Goal: Task Accomplishment & Management: Use online tool/utility

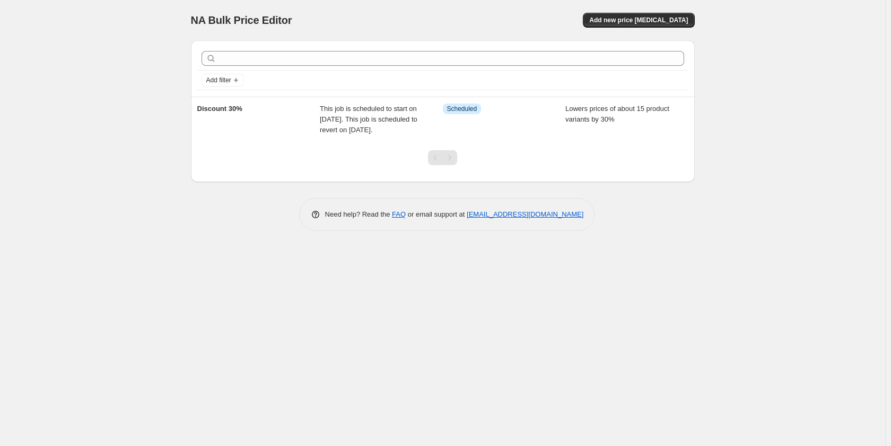
click at [371, 128] on span "This job is scheduled to start on [DATE]. This job is scheduled to revert on [D…" at bounding box center [369, 119] width 98 height 29
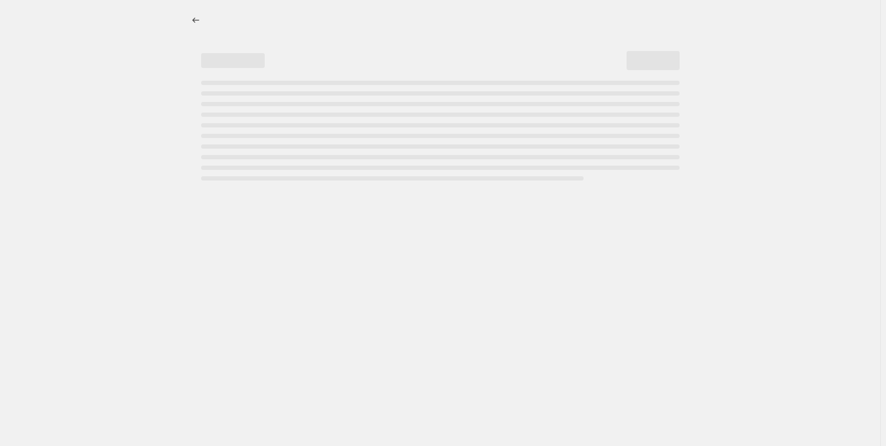
select select "percentage"
select select "collection"
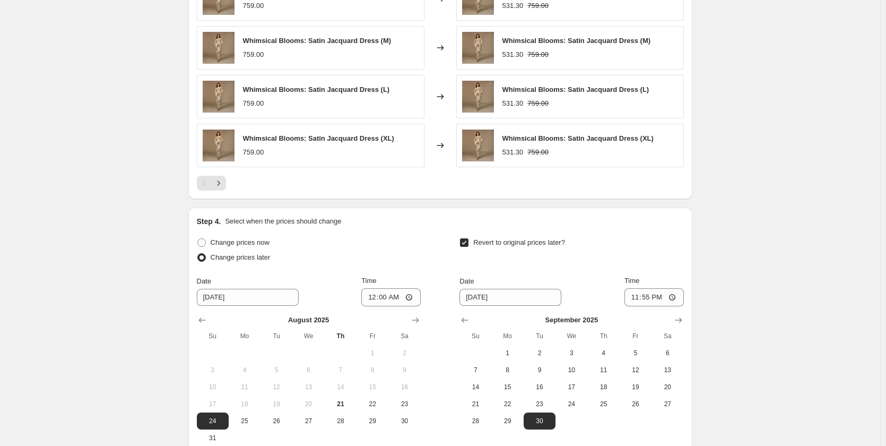
scroll to position [883, 0]
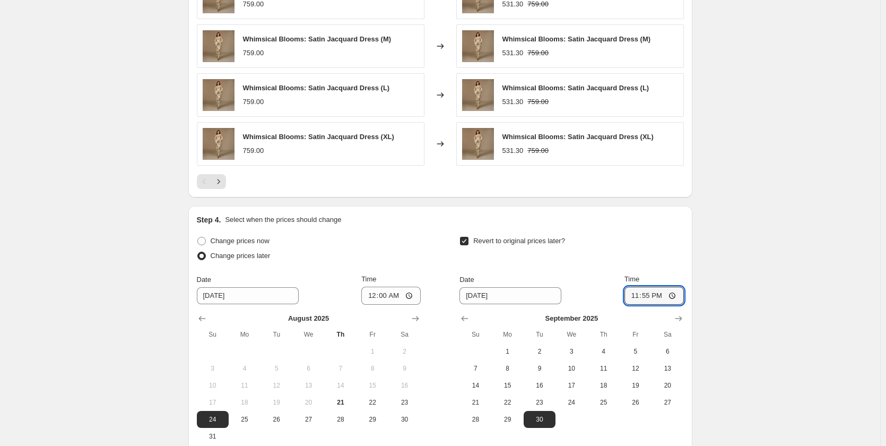
click at [641, 295] on input "23:55" at bounding box center [653, 295] width 59 height 18
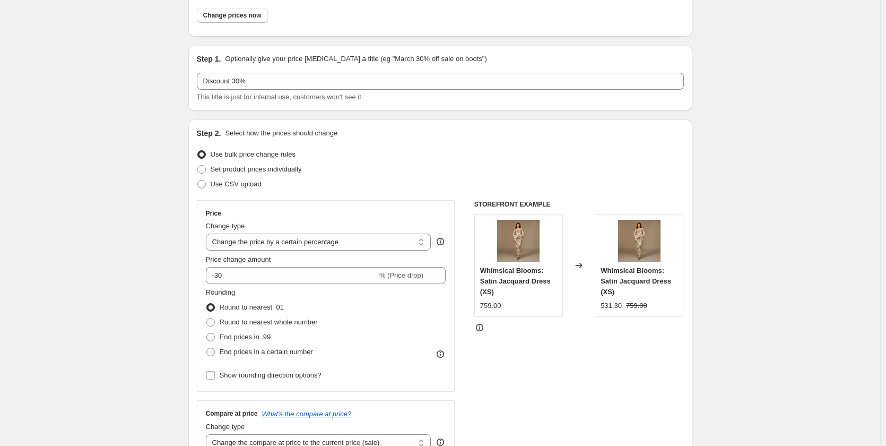
scroll to position [0, 0]
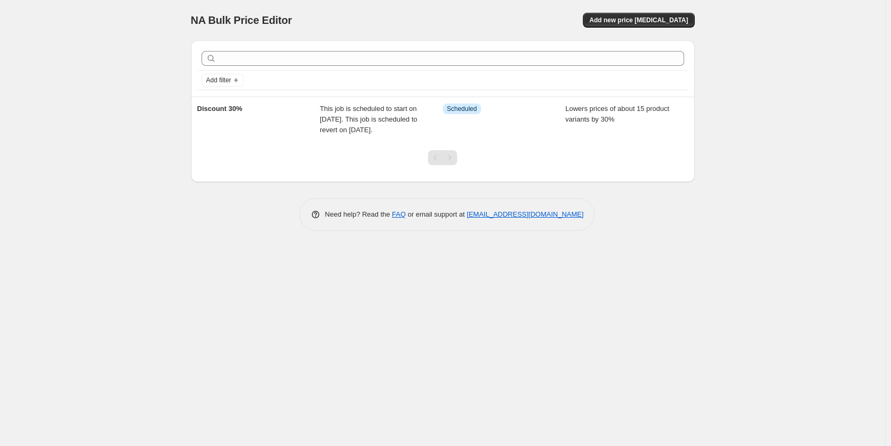
click at [679, 18] on span "Add new price [MEDICAL_DATA]" at bounding box center [638, 20] width 99 height 8
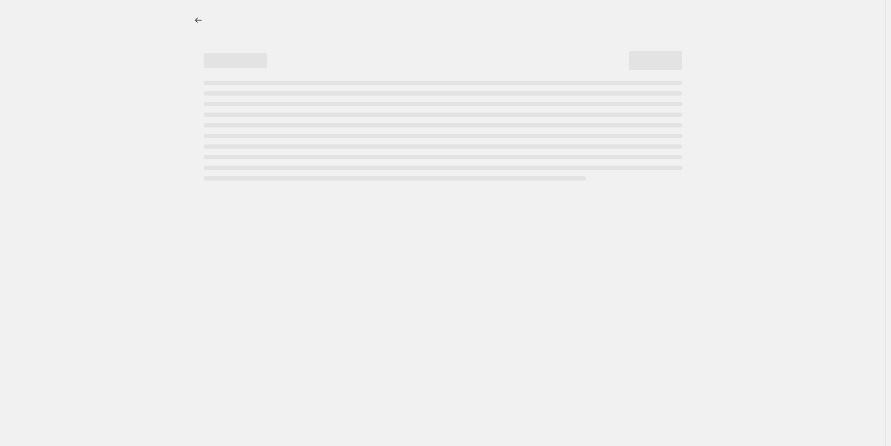
select select "percentage"
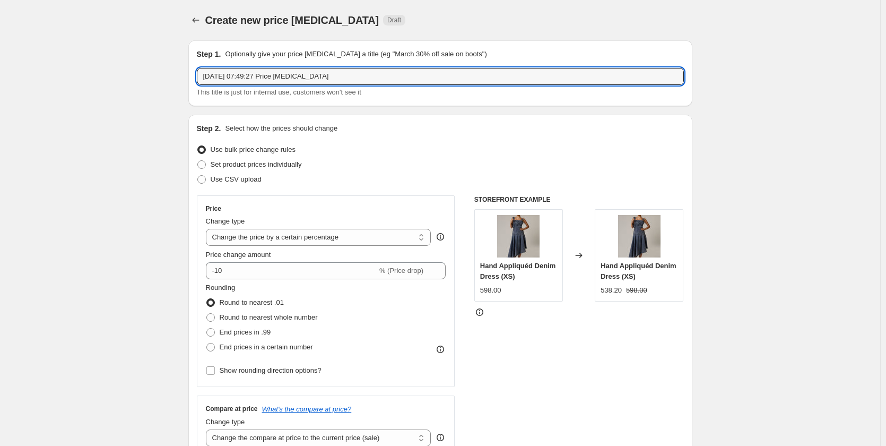
click at [253, 72] on input "21 Aug 2025, 07:49:27 Price change job" at bounding box center [440, 76] width 487 height 17
type input "Discount 25%"
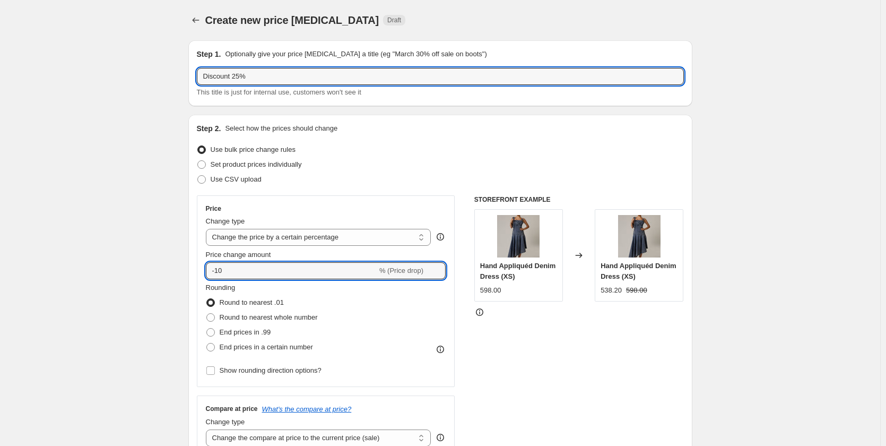
click at [237, 268] on input "-10" at bounding box center [291, 270] width 171 height 17
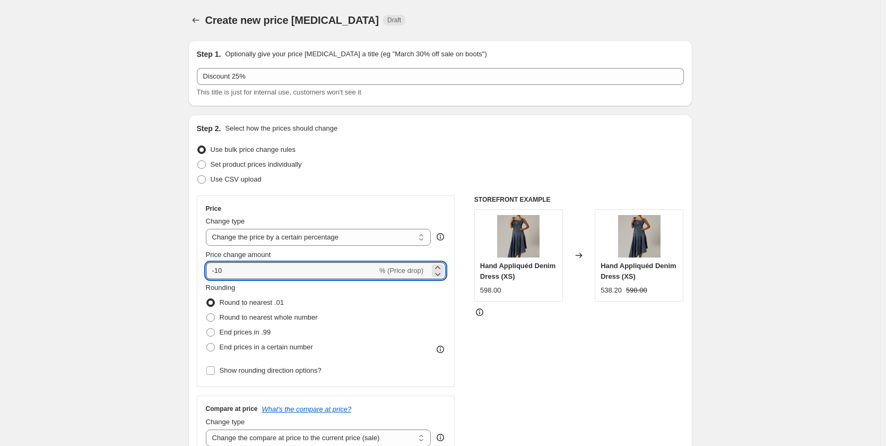
type input "-1"
type input "-25"
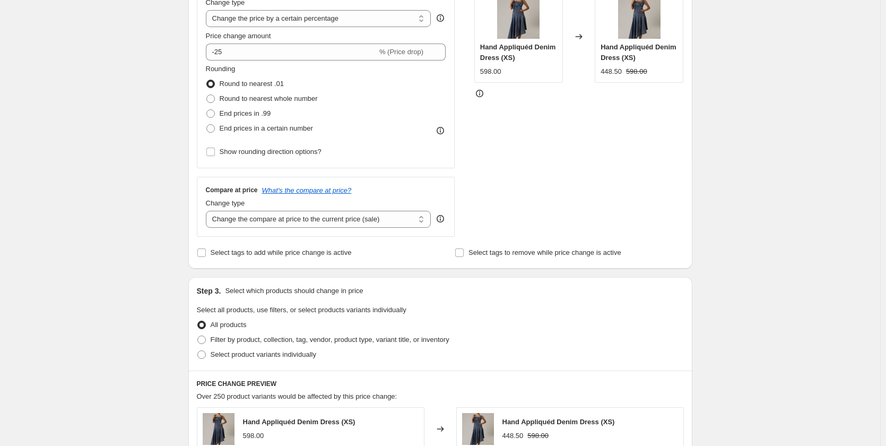
scroll to position [220, 0]
click at [332, 224] on select "Change the compare at price to the current price (sale) Change the compare at p…" at bounding box center [318, 217] width 225 height 17
click at [149, 237] on div "Create new price change job. This page is ready Create new price change job Dra…" at bounding box center [440, 310] width 880 height 1061
click at [265, 336] on span "Filter by product, collection, tag, vendor, product type, variant title, or inv…" at bounding box center [330, 338] width 239 height 8
click at [198, 334] on input "Filter by product, collection, tag, vendor, product type, variant title, or inv…" at bounding box center [197, 334] width 1 height 1
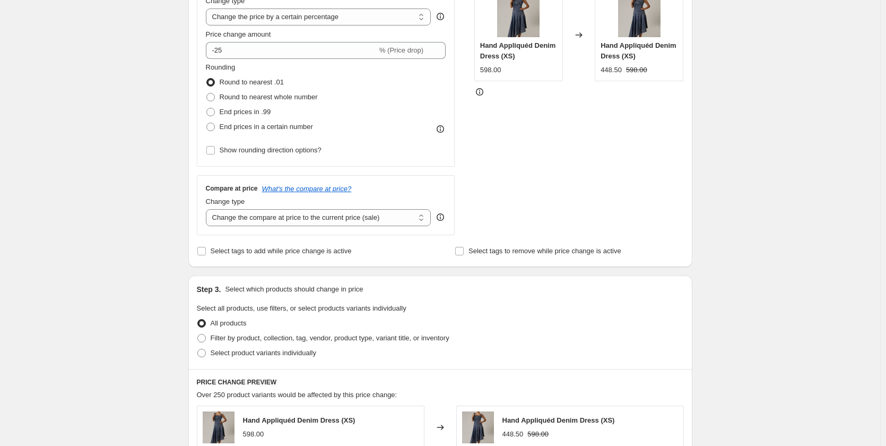
radio input "true"
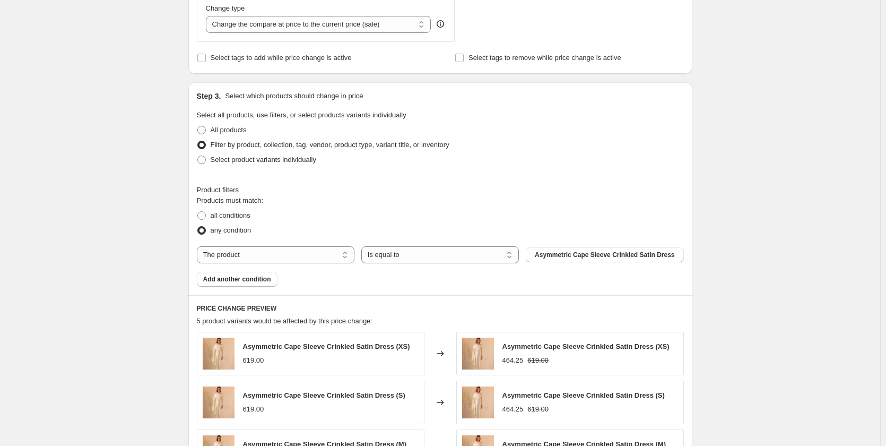
scroll to position [414, 0]
click at [247, 218] on span "all conditions" at bounding box center [231, 215] width 40 height 8
click at [198, 211] on input "all conditions" at bounding box center [197, 211] width 1 height 1
radio input "true"
click at [568, 258] on span "Asymmetric Cape Sleeve Crinkled Satin Dress" at bounding box center [605, 254] width 140 height 8
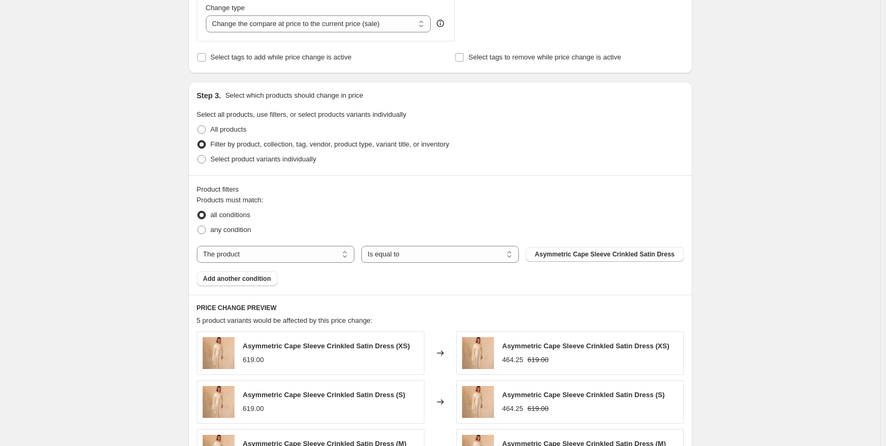
click at [647, 257] on span "Asymmetric Cape Sleeve Crinkled Satin Dress" at bounding box center [605, 254] width 140 height 8
click at [223, 231] on span "any condition" at bounding box center [231, 229] width 41 height 8
click at [198, 226] on input "any condition" at bounding box center [197, 225] width 1 height 1
radio input "true"
click at [205, 158] on span at bounding box center [201, 159] width 8 height 8
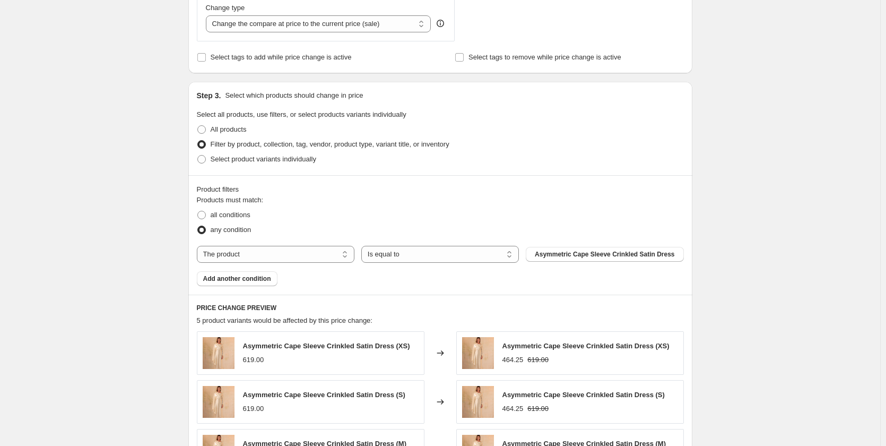
click at [198, 155] on input "Select product variants individually" at bounding box center [197, 155] width 1 height 1
radio input "true"
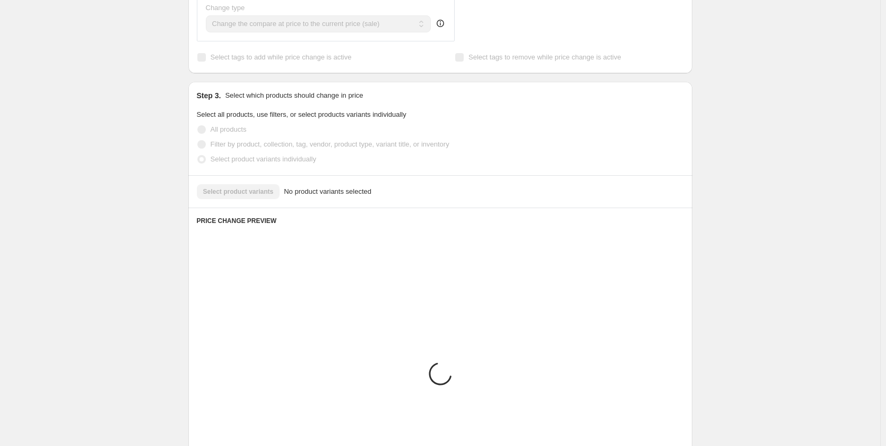
scroll to position [380, 0]
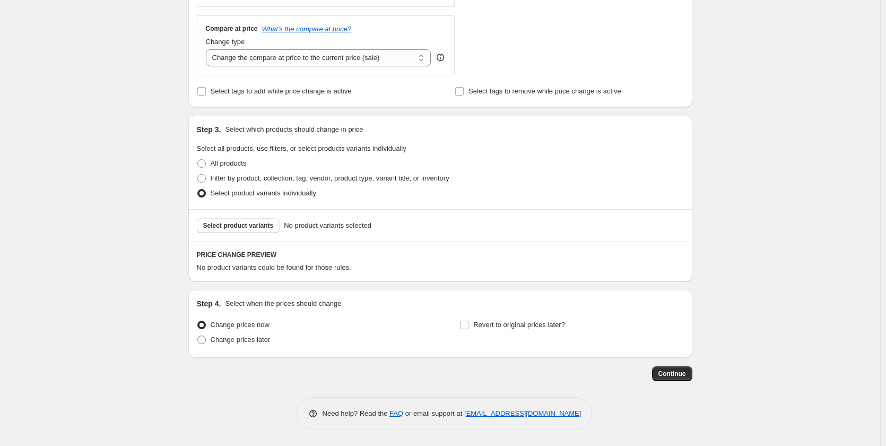
click at [205, 166] on span at bounding box center [201, 163] width 8 height 8
click at [198, 160] on input "All products" at bounding box center [197, 159] width 1 height 1
radio input "true"
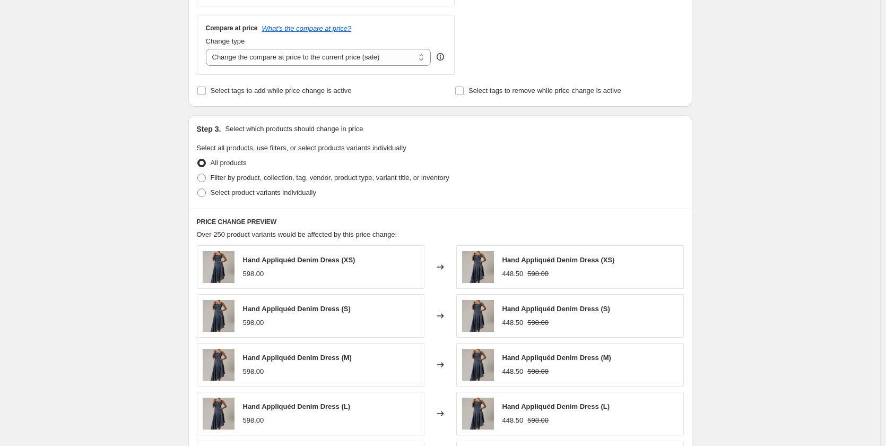
click at [206, 178] on span at bounding box center [201, 177] width 8 height 8
click at [198, 174] on input "Filter by product, collection, tag, vendor, product type, variant title, or inv…" at bounding box center [197, 173] width 1 height 1
radio input "true"
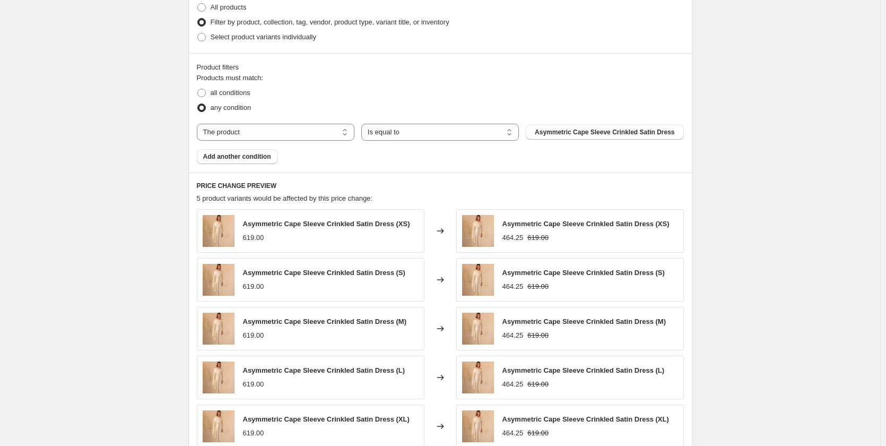
scroll to position [507, 0]
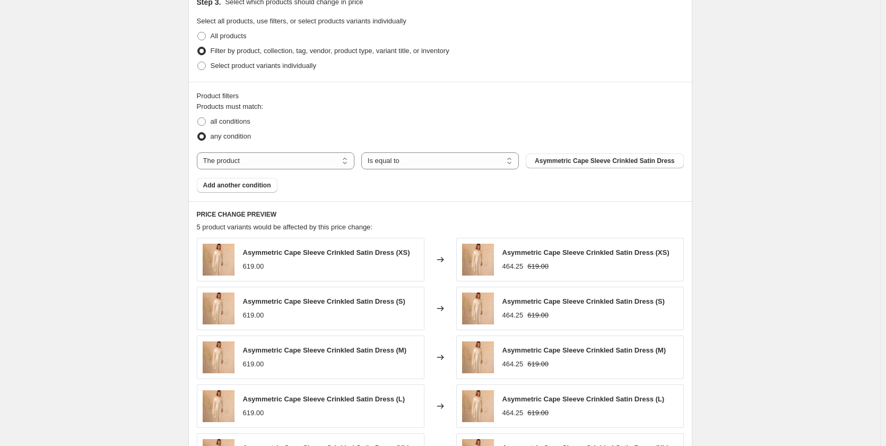
click at [206, 121] on span at bounding box center [201, 121] width 8 height 8
click at [198, 118] on input "all conditions" at bounding box center [197, 117] width 1 height 1
radio input "true"
click at [206, 133] on span at bounding box center [201, 136] width 8 height 8
click at [198, 133] on input "any condition" at bounding box center [197, 132] width 1 height 1
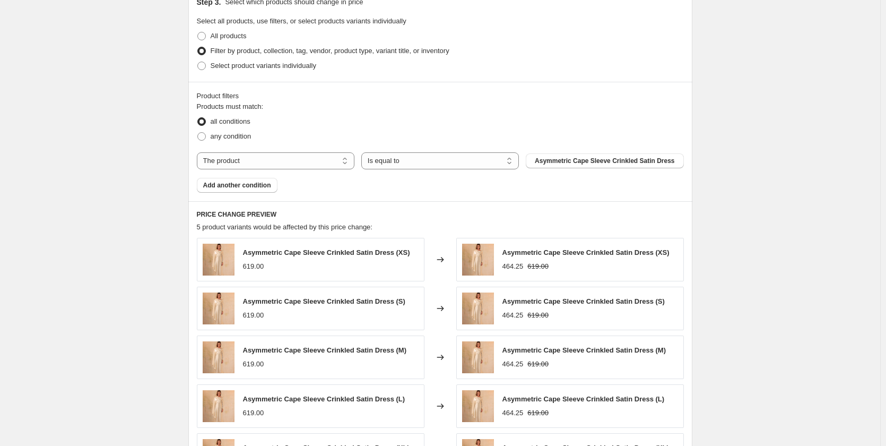
radio input "true"
click at [274, 166] on select "The product The product's collection The product's tag The product's vendor The…" at bounding box center [276, 160] width 158 height 17
select select "collection"
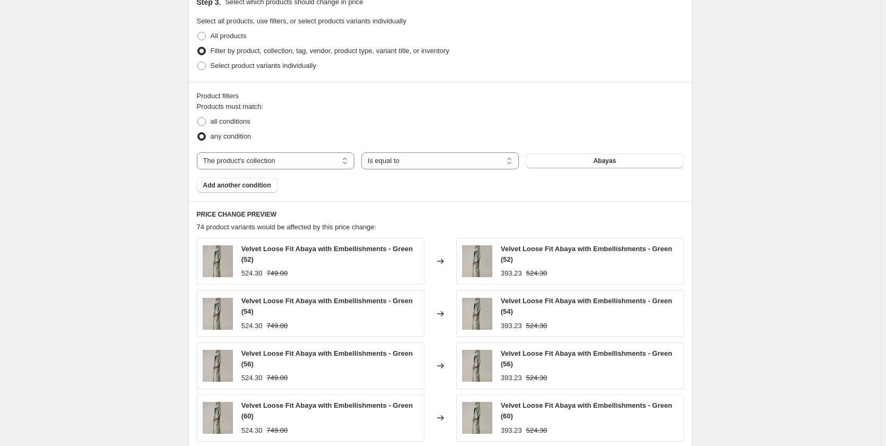
click at [662, 157] on button "Abayas" at bounding box center [605, 160] width 158 height 15
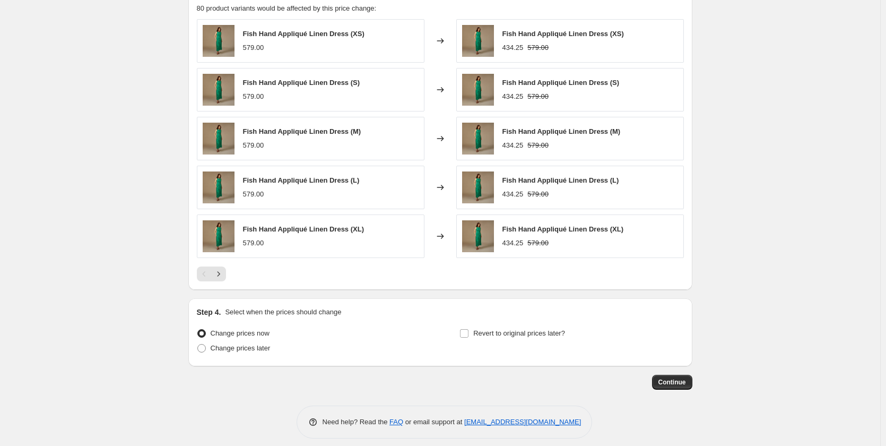
scroll to position [735, 0]
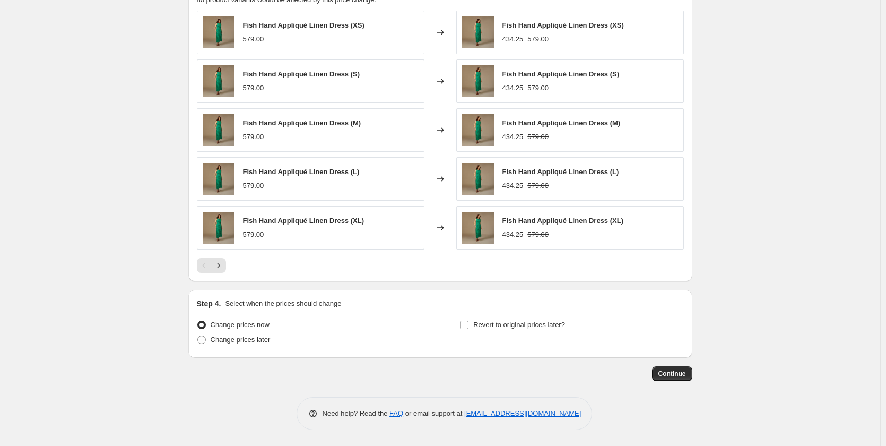
click at [234, 338] on span "Change prices later" at bounding box center [241, 339] width 60 height 8
click at [198, 336] on input "Change prices later" at bounding box center [197, 335] width 1 height 1
radio input "true"
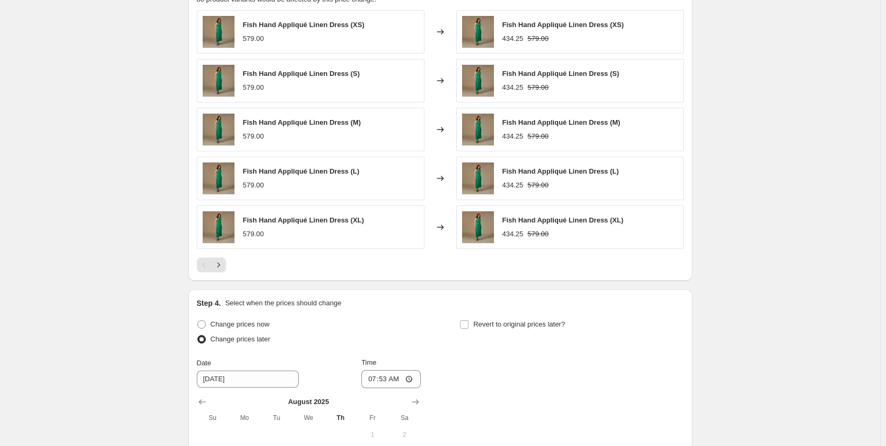
click at [474, 324] on label "Revert to original prices later?" at bounding box center [512, 324] width 106 height 15
click at [468, 324] on input "Revert to original prices later?" at bounding box center [464, 324] width 8 height 8
checkbox input "true"
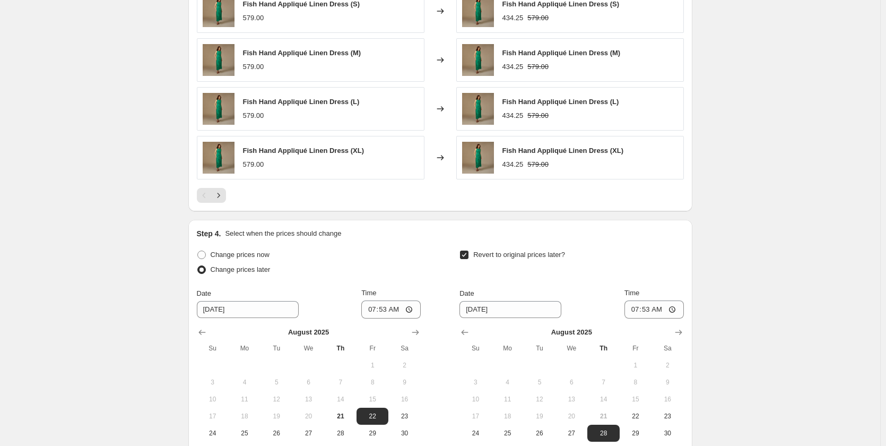
scroll to position [808, 0]
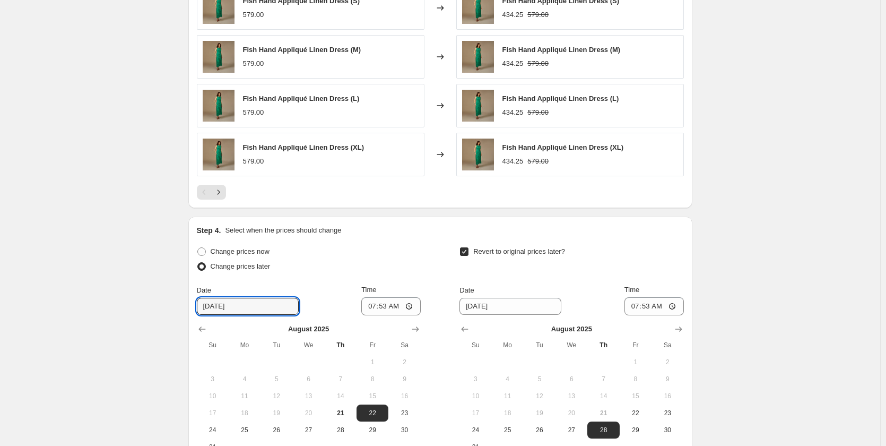
click at [239, 310] on input "[DATE]" at bounding box center [248, 306] width 102 height 17
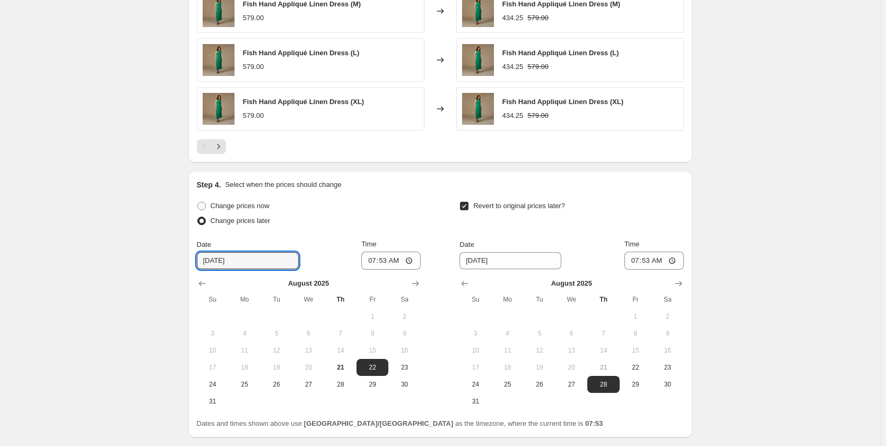
scroll to position [865, 0]
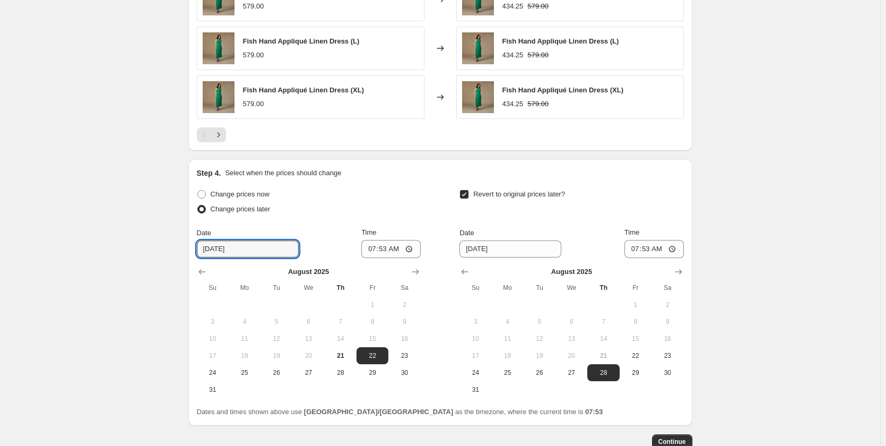
click at [214, 375] on span "24" at bounding box center [212, 372] width 23 height 8
type input "[DATE]"
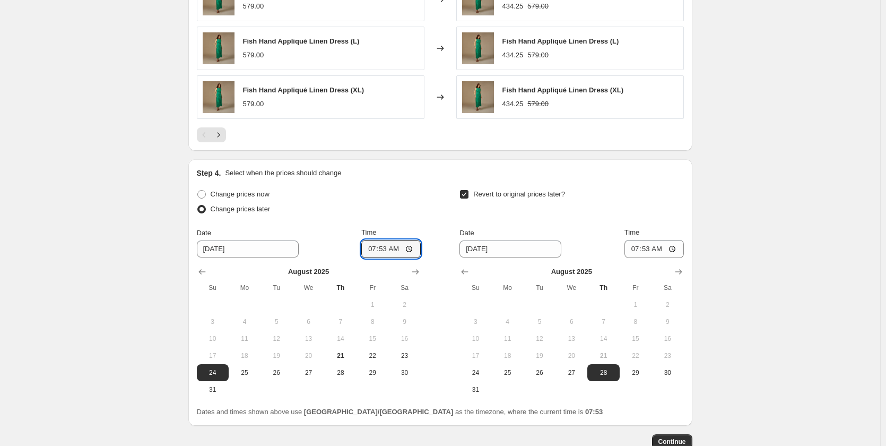
click at [404, 248] on input "07:53" at bounding box center [390, 249] width 59 height 18
type input "00:00"
click at [482, 256] on input "[DATE]" at bounding box center [510, 248] width 102 height 17
click at [682, 277] on icon "Show next month, September 2025" at bounding box center [678, 271] width 11 height 11
click at [546, 375] on span "30" at bounding box center [539, 372] width 23 height 8
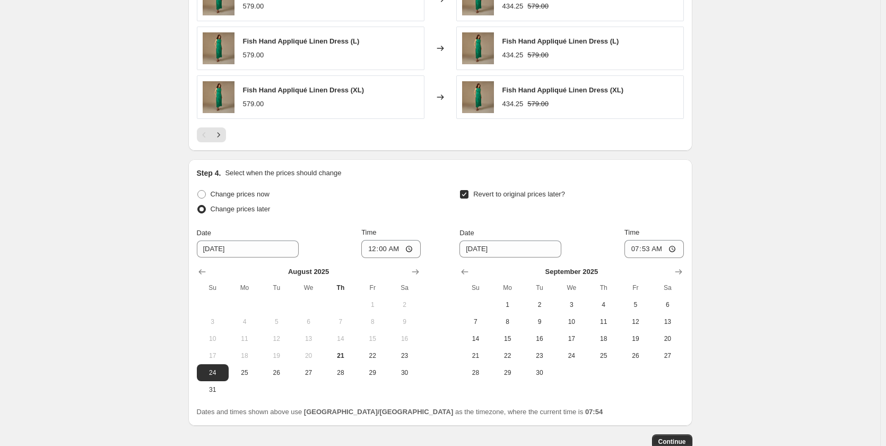
type input "[DATE]"
click at [653, 246] on input "07:53" at bounding box center [653, 249] width 59 height 18
click at [646, 246] on input "07:53" at bounding box center [653, 249] width 59 height 18
click at [637, 248] on input "07:53" at bounding box center [653, 249] width 59 height 18
click at [641, 245] on input "01:53" at bounding box center [653, 249] width 59 height 18
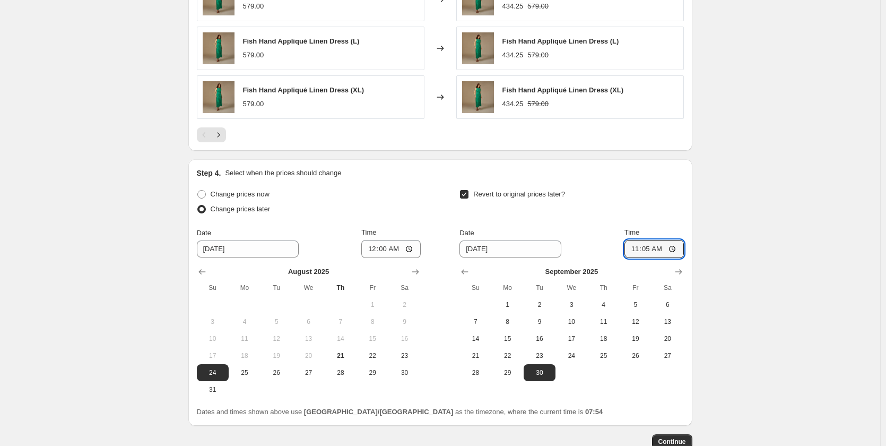
type input "11:55"
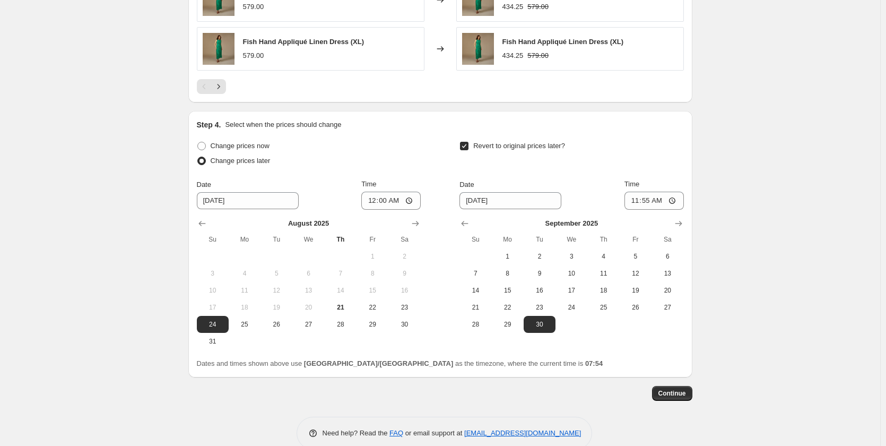
scroll to position [933, 0]
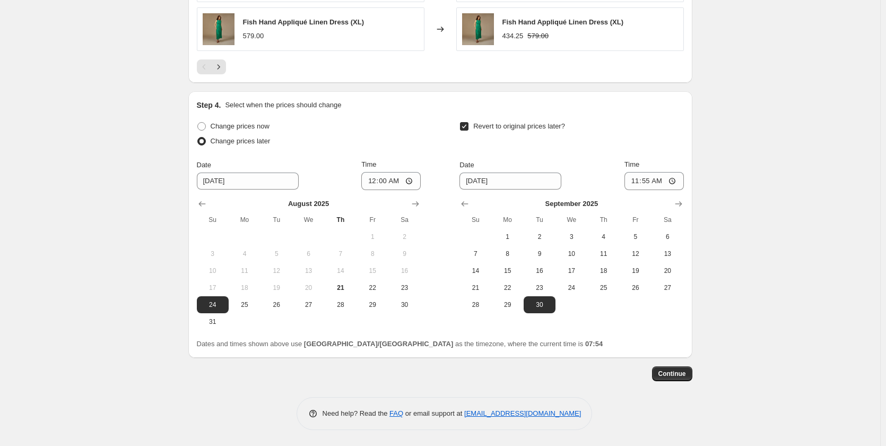
click at [674, 369] on span "Continue" at bounding box center [672, 373] width 28 height 8
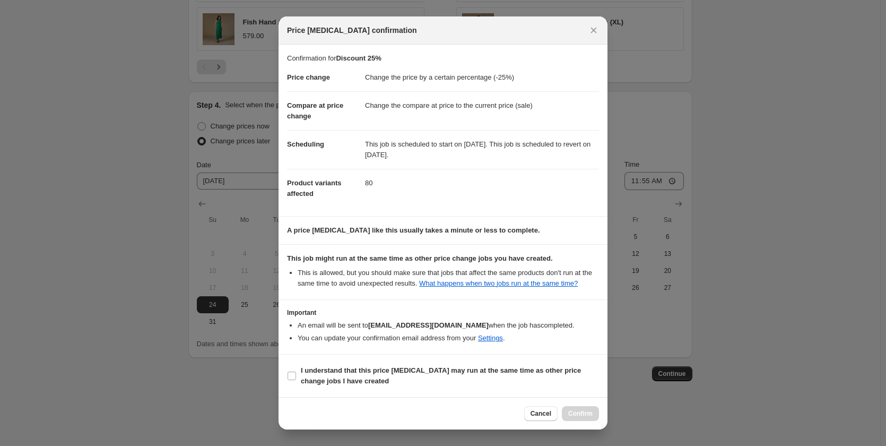
click at [393, 382] on span "I understand that this price [MEDICAL_DATA] may run at the same time as other p…" at bounding box center [450, 375] width 298 height 21
click at [296, 380] on input "I understand that this price [MEDICAL_DATA] may run at the same time as other p…" at bounding box center [292, 375] width 8 height 8
checkbox input "true"
click at [579, 411] on span "Confirm" at bounding box center [580, 413] width 24 height 8
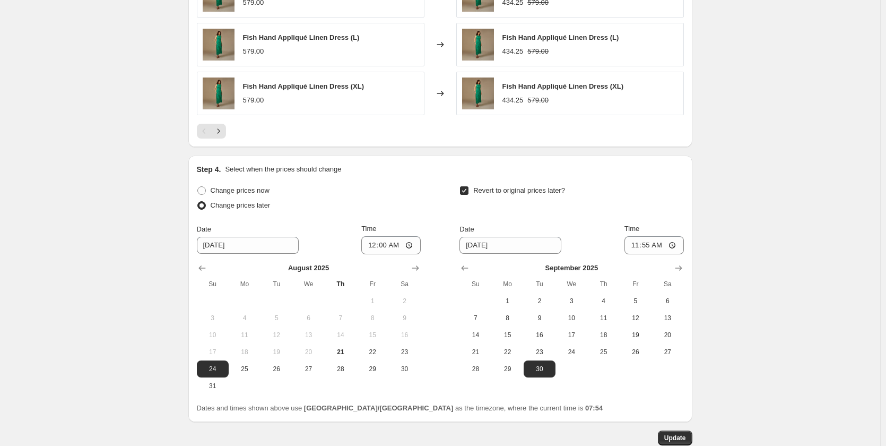
scroll to position [998, 0]
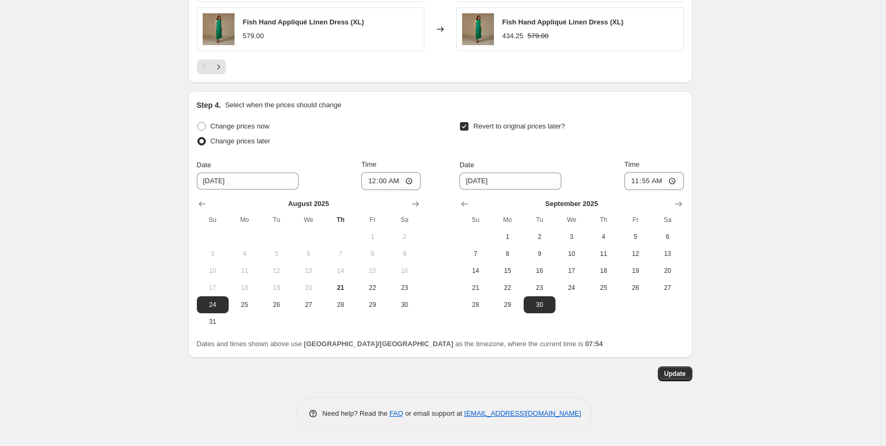
click at [668, 377] on span "Update" at bounding box center [675, 373] width 22 height 8
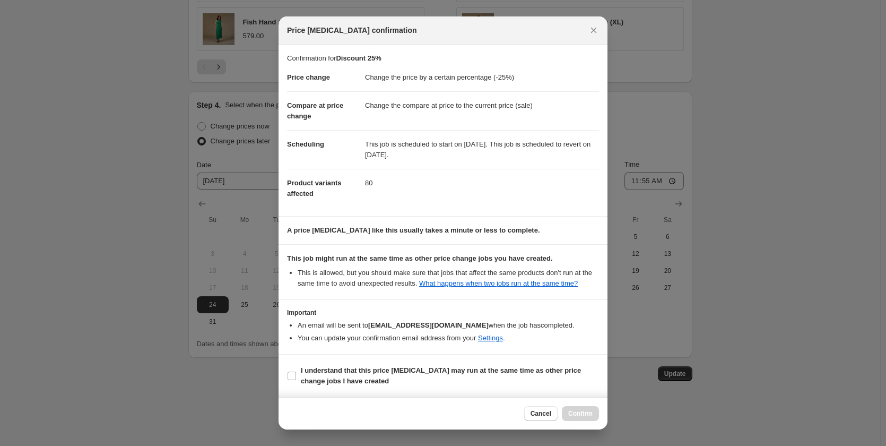
click at [588, 34] on button "Close" at bounding box center [593, 30] width 15 height 15
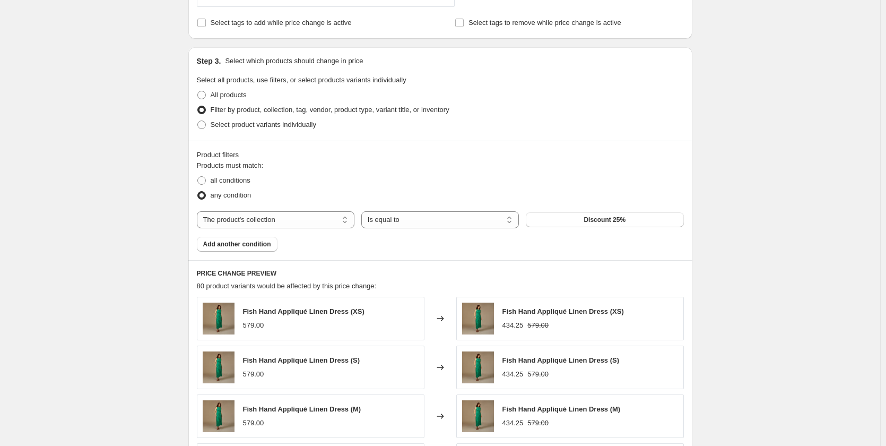
scroll to position [505, 0]
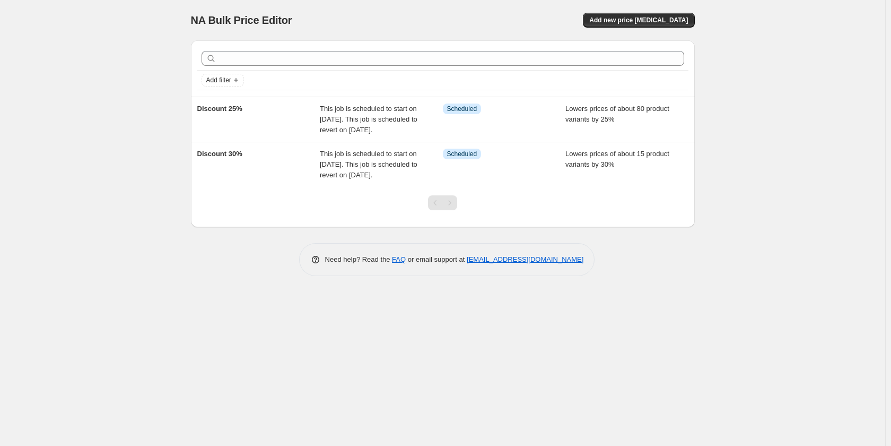
click at [662, 20] on span "Add new price [MEDICAL_DATA]" at bounding box center [638, 20] width 99 height 8
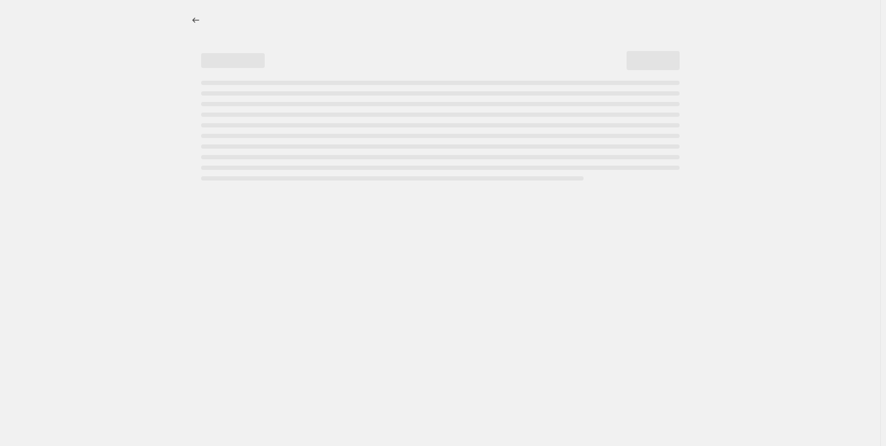
select select "percentage"
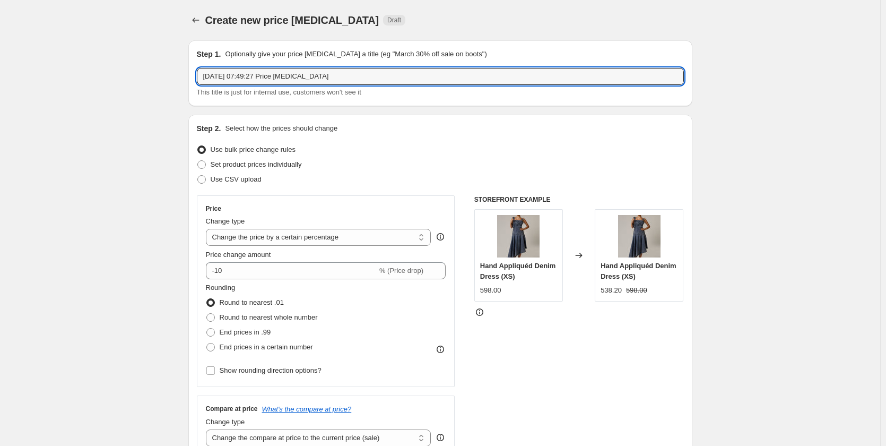
click at [237, 75] on input "21 Aug 2025, 07:49:27 Price change job" at bounding box center [440, 76] width 487 height 17
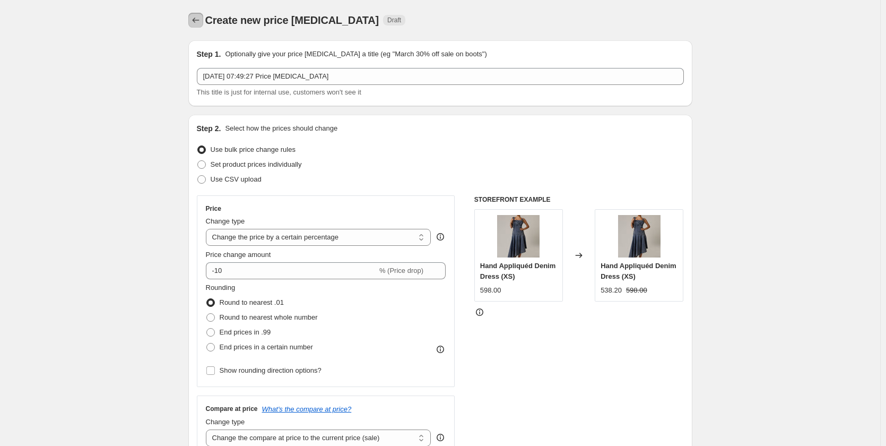
click at [199, 21] on icon "Price change jobs" at bounding box center [195, 20] width 11 height 11
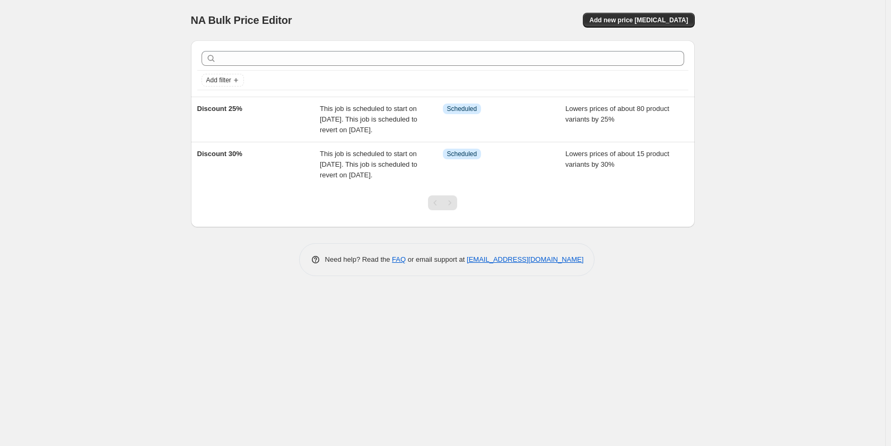
click at [639, 24] on button "Add new price [MEDICAL_DATA]" at bounding box center [638, 20] width 111 height 15
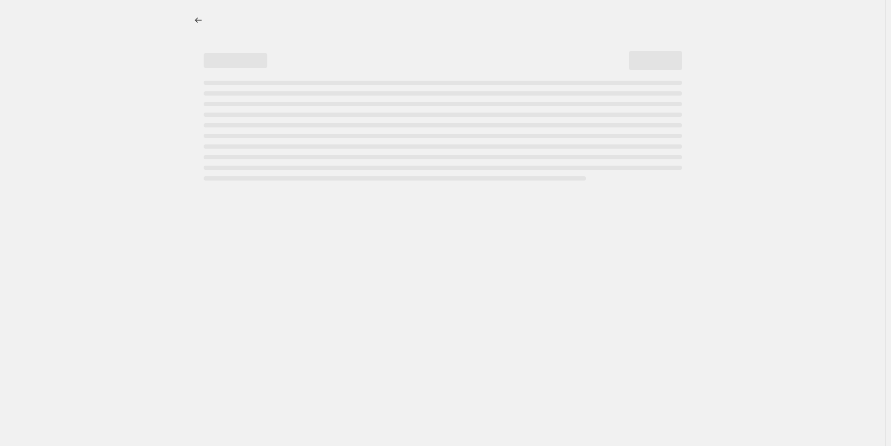
select select "percentage"
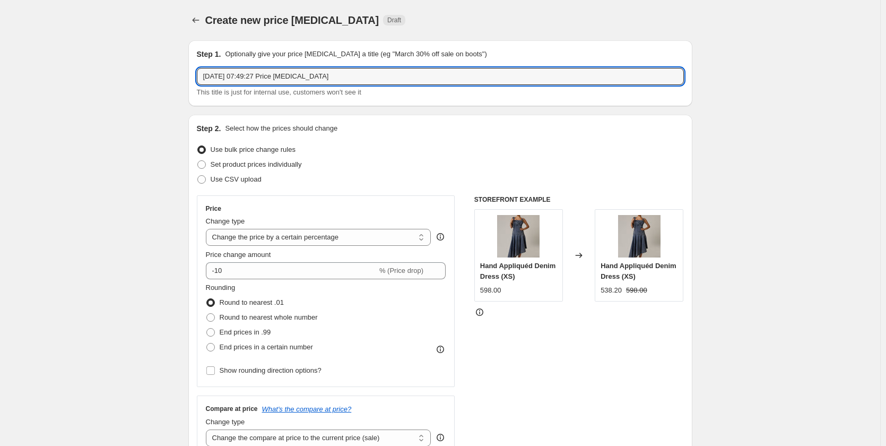
click at [289, 79] on input "21 Aug 2025, 07:49:27 Price change job" at bounding box center [440, 76] width 487 height 17
click at [289, 79] on input "21 Aug 2025, 07:49:27 PriceD change job" at bounding box center [440, 76] width 487 height 17
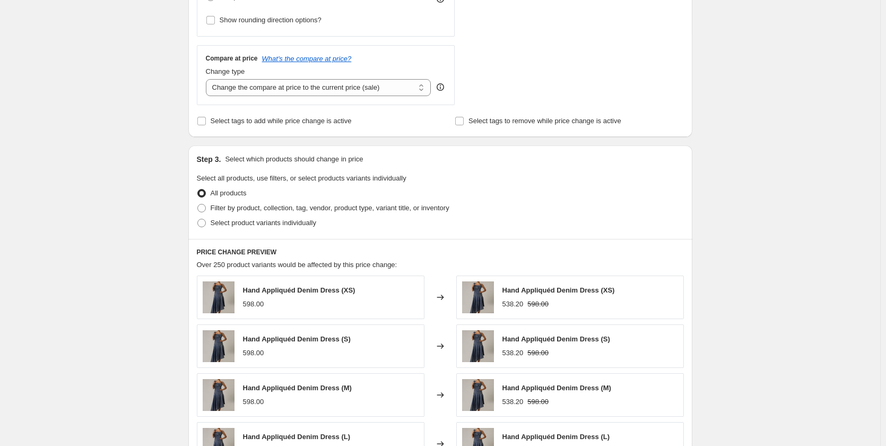
scroll to position [377, 0]
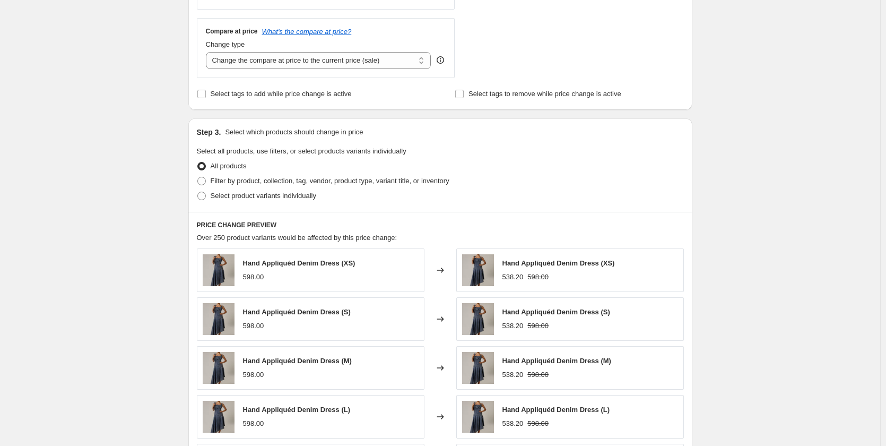
type input "Discount 35%"
click at [206, 183] on span at bounding box center [201, 181] width 8 height 8
click at [198, 177] on input "Filter by product, collection, tag, vendor, product type, variant title, or inv…" at bounding box center [197, 177] width 1 height 1
radio input "true"
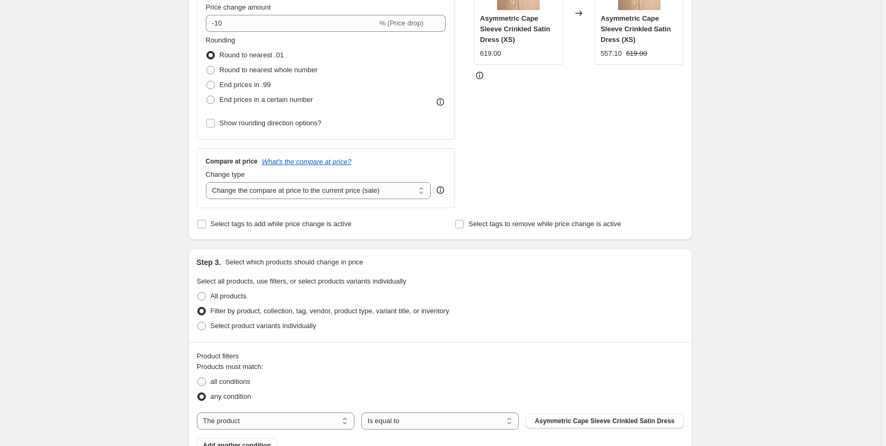
scroll to position [243, 0]
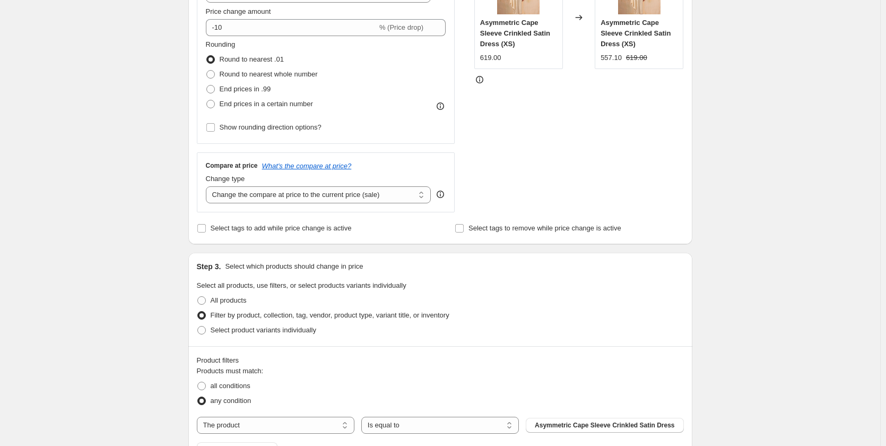
click at [265, 194] on select "Change the compare at price to the current price (sale) Change the compare at p…" at bounding box center [318, 194] width 225 height 17
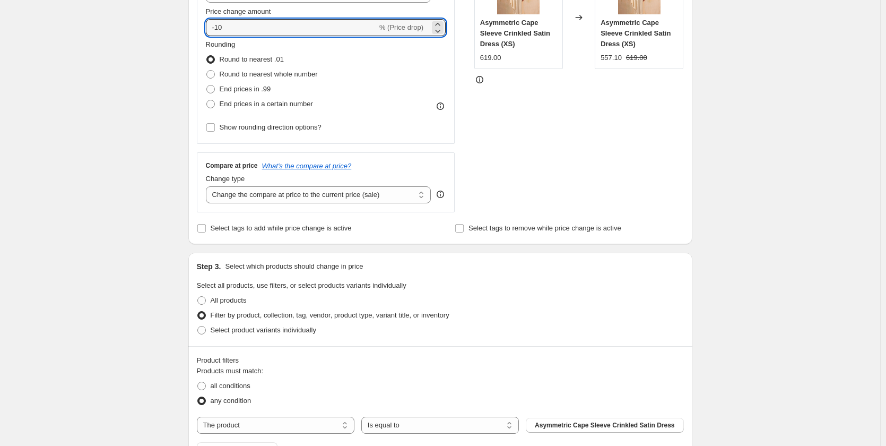
click at [263, 22] on input "-10" at bounding box center [291, 27] width 171 height 17
type input "-1"
type input "-35"
click at [142, 87] on div "Create new price change job. This page is ready Create new price change job Dra…" at bounding box center [440, 347] width 880 height 1180
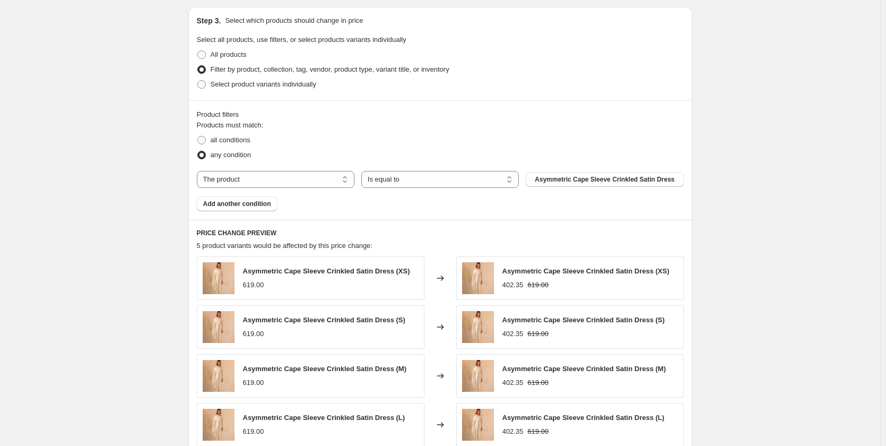
scroll to position [494, 0]
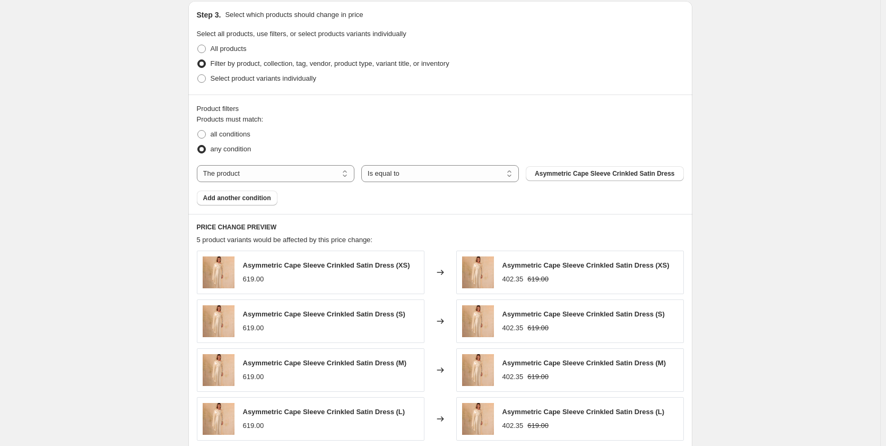
click at [332, 178] on select "The product The product's collection The product's tag The product's vendor The…" at bounding box center [276, 173] width 158 height 17
select select "collection"
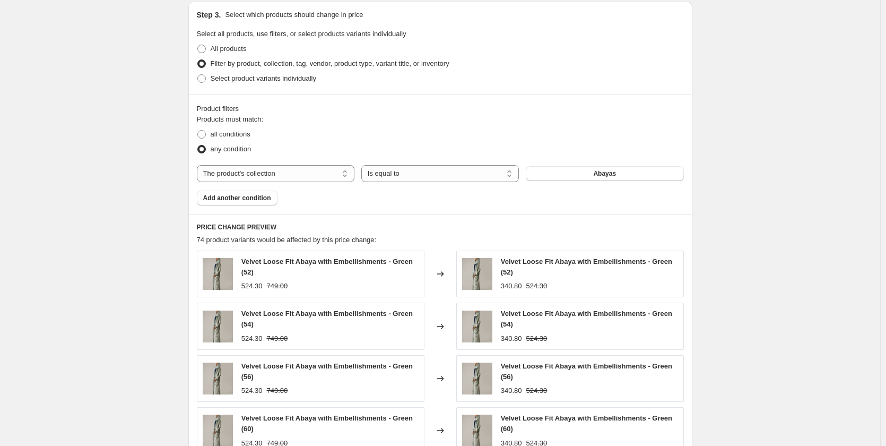
click at [601, 173] on span "Abayas" at bounding box center [604, 173] width 23 height 8
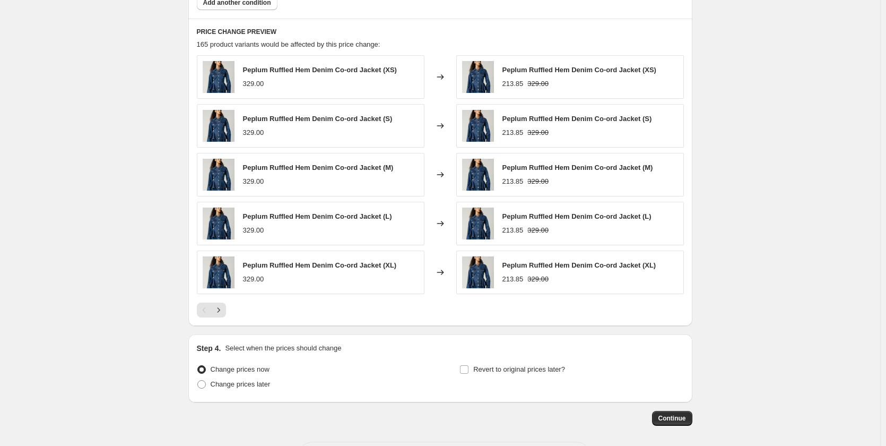
scroll to position [735, 0]
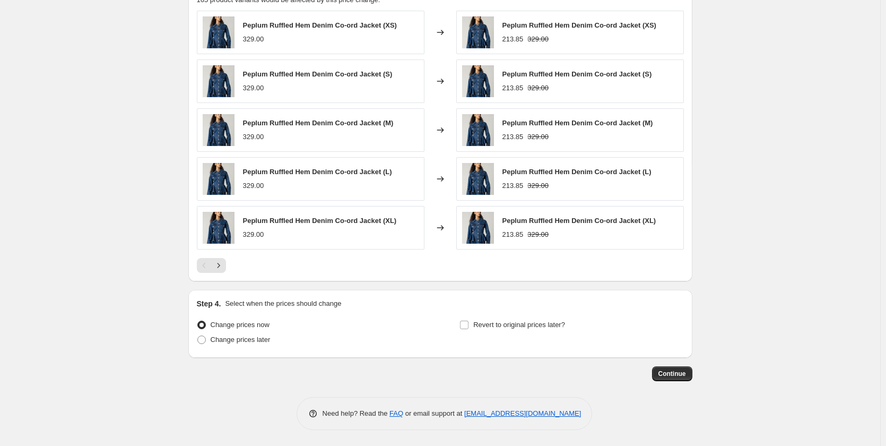
click at [498, 325] on span "Revert to original prices later?" at bounding box center [519, 324] width 92 height 8
click at [468, 325] on input "Revert to original prices later?" at bounding box center [464, 324] width 8 height 8
checkbox input "true"
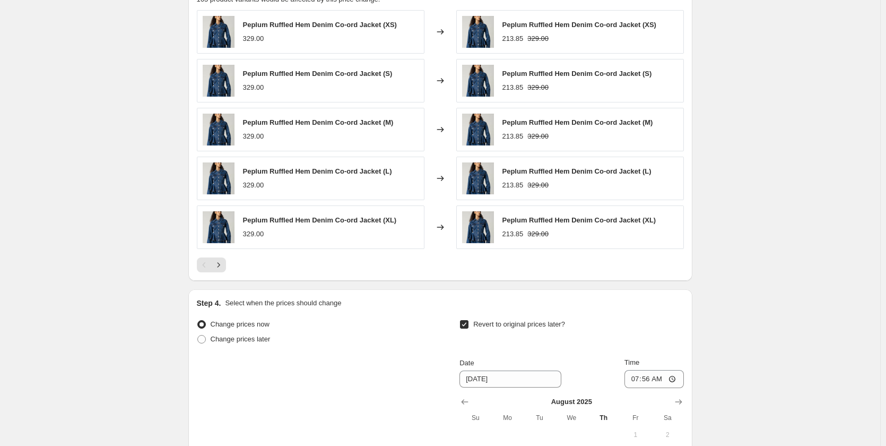
click at [202, 342] on span at bounding box center [201, 339] width 8 height 8
click at [198, 335] on input "Change prices later" at bounding box center [197, 335] width 1 height 1
radio input "true"
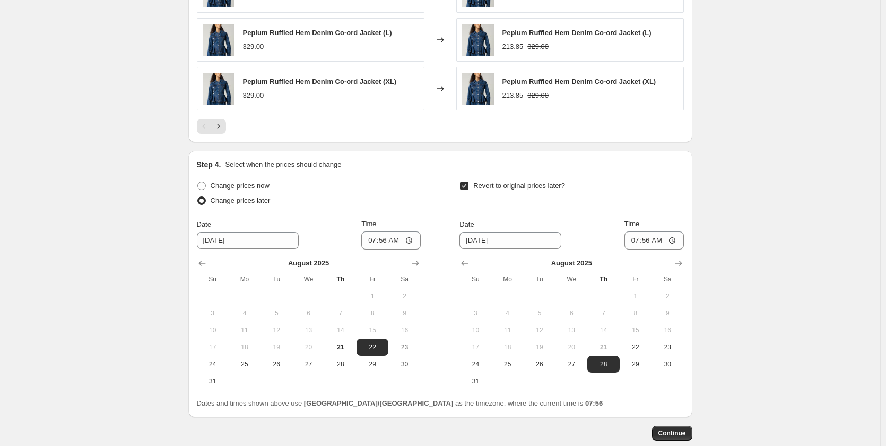
scroll to position [890, 0]
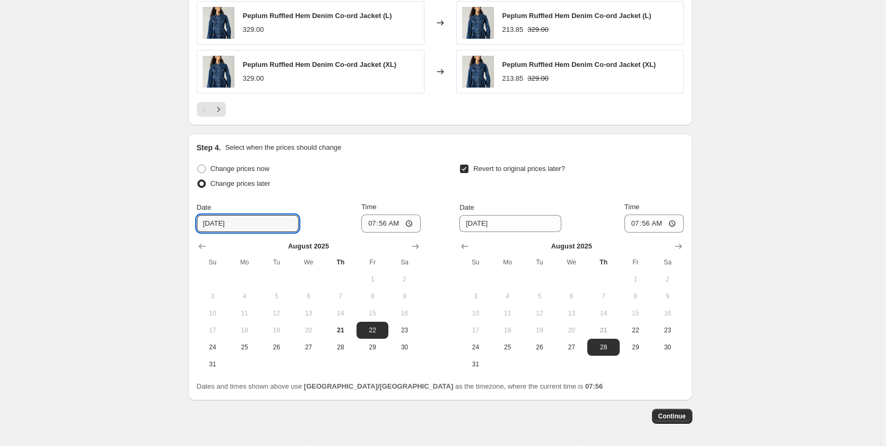
click at [253, 220] on input "[DATE]" at bounding box center [248, 223] width 102 height 17
click at [214, 349] on span "24" at bounding box center [212, 347] width 23 height 8
type input "[DATE]"
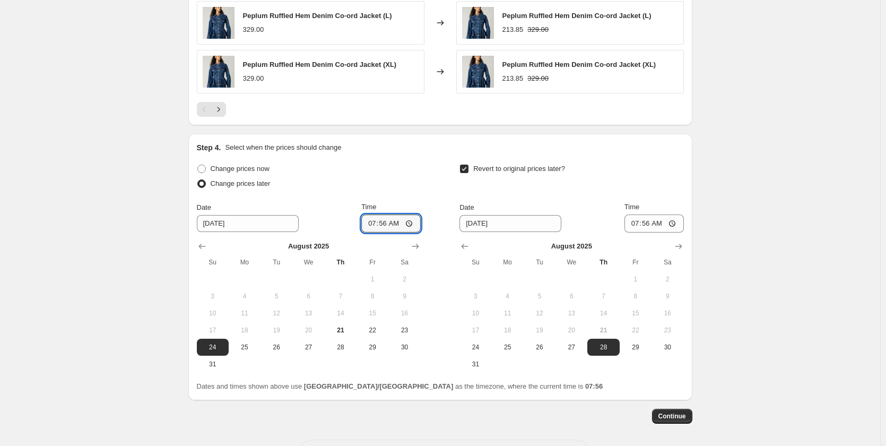
click at [385, 225] on input "07:56" at bounding box center [390, 223] width 59 height 18
click at [378, 224] on input "07:56" at bounding box center [390, 223] width 59 height 18
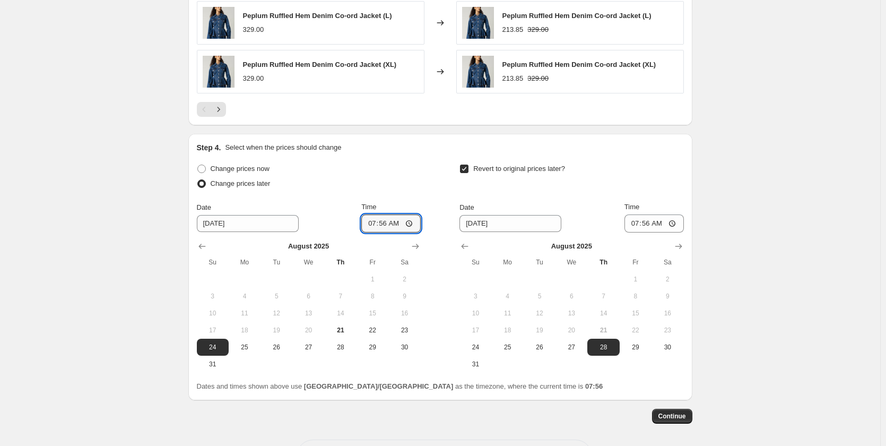
click at [378, 224] on input "07:56" at bounding box center [390, 223] width 59 height 18
type input "00:00"
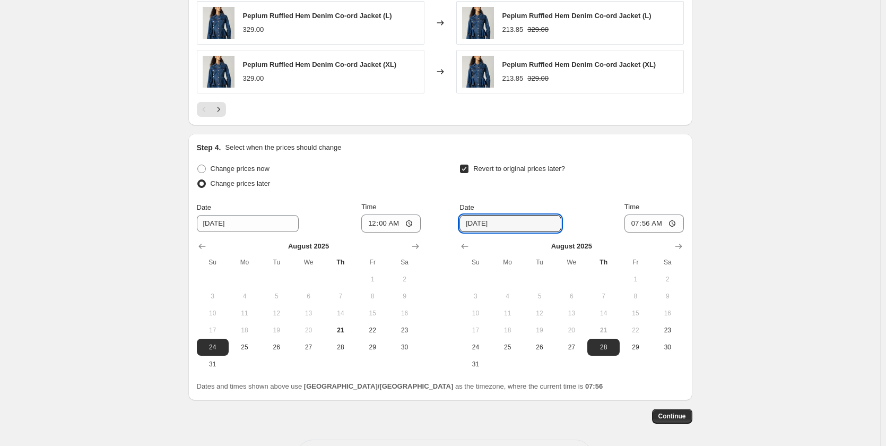
click at [483, 223] on input "[DATE]" at bounding box center [510, 223] width 102 height 17
click at [682, 248] on icon "Show next month, September 2025" at bounding box center [678, 246] width 7 height 5
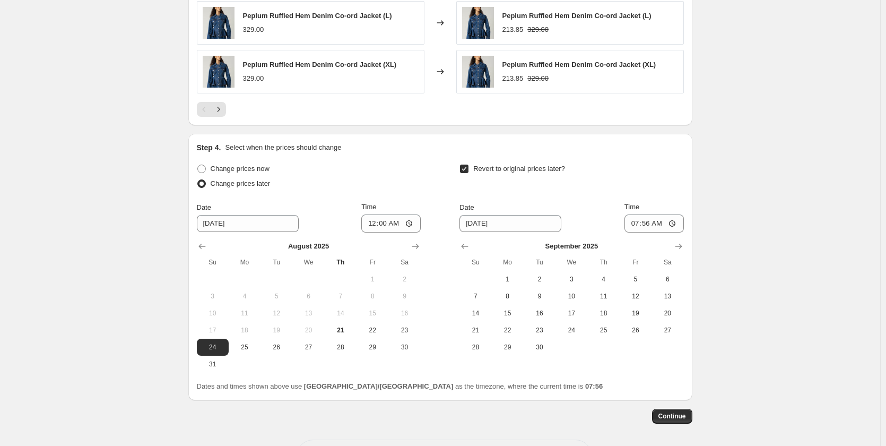
click at [539, 351] on span "30" at bounding box center [539, 347] width 23 height 8
type input "[DATE]"
click at [641, 226] on input "07:56" at bounding box center [653, 223] width 59 height 18
type input "11:55"
click at [679, 419] on span "Continue" at bounding box center [672, 416] width 28 height 8
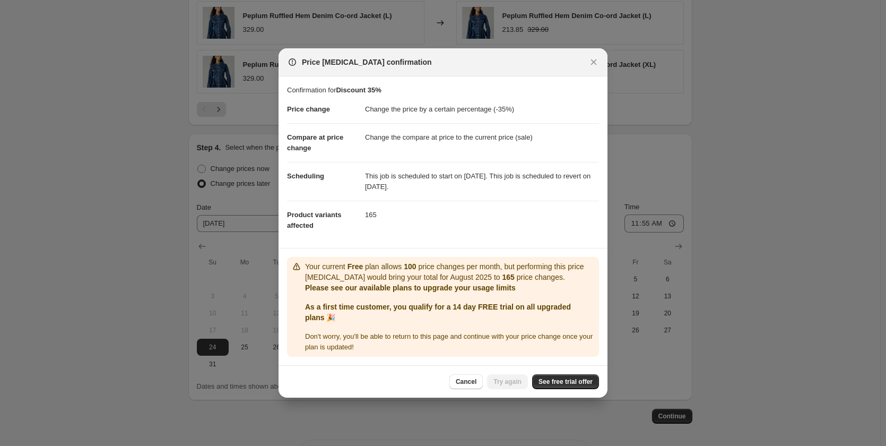
click at [550, 378] on span "See free trial offer" at bounding box center [566, 381] width 54 height 8
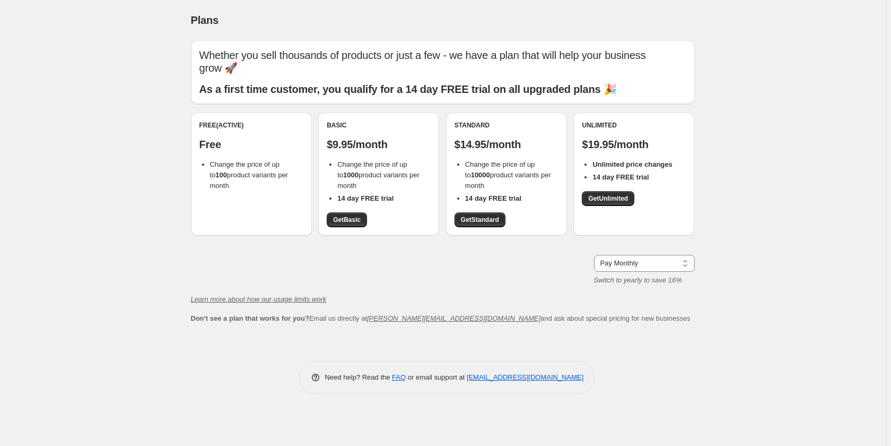
click at [342, 220] on span "Get Basic" at bounding box center [347, 219] width 28 height 8
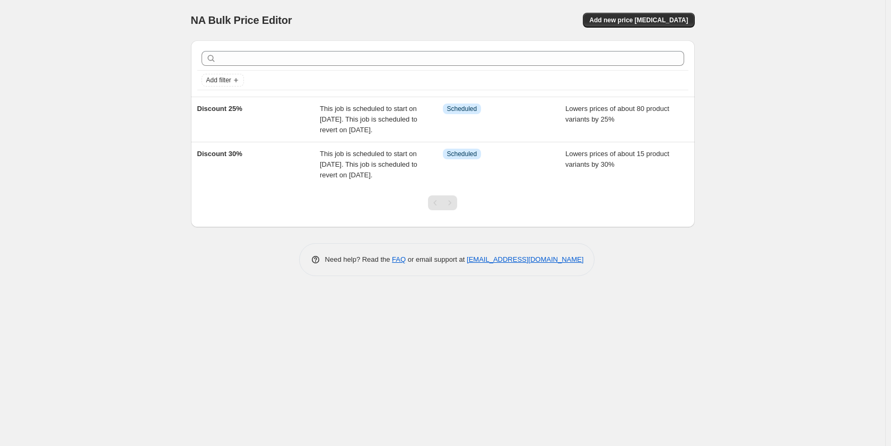
click at [418, 132] on span "This job is scheduled to start on [DATE]. This job is scheduled to revert on [D…" at bounding box center [369, 119] width 98 height 29
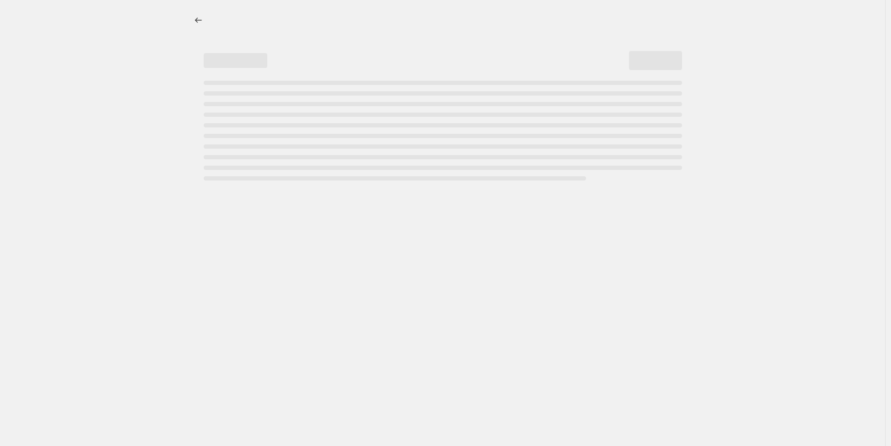
select select "percentage"
select select "collection"
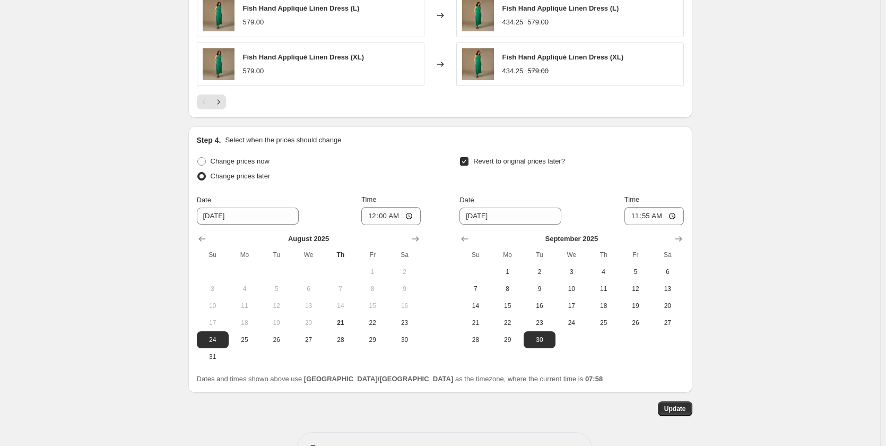
scroll to position [998, 0]
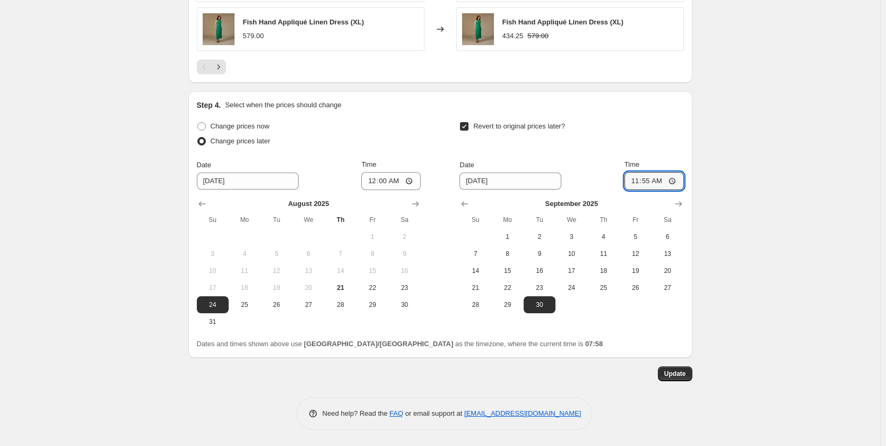
click at [664, 180] on input "11:55" at bounding box center [653, 181] width 59 height 18
type input "23:55"
click at [674, 379] on button "Update" at bounding box center [675, 373] width 34 height 15
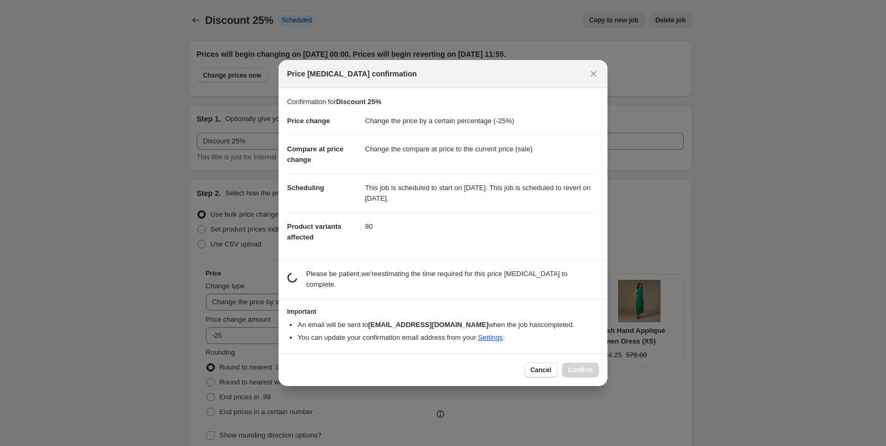
scroll to position [0, 0]
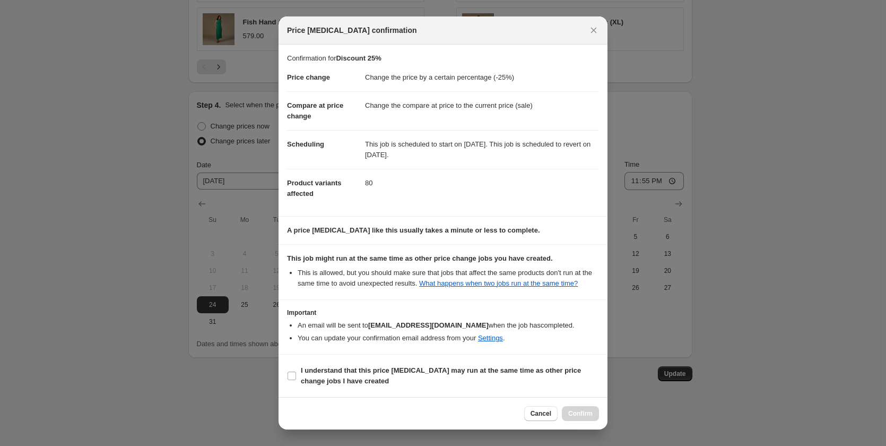
click at [344, 385] on span "I understand that this price [MEDICAL_DATA] may run at the same time as other p…" at bounding box center [450, 375] width 298 height 21
click at [296, 380] on input "I understand that this price [MEDICAL_DATA] may run at the same time as other p…" at bounding box center [292, 375] width 8 height 8
checkbox input "true"
click at [595, 413] on button "Confirm" at bounding box center [580, 413] width 37 height 15
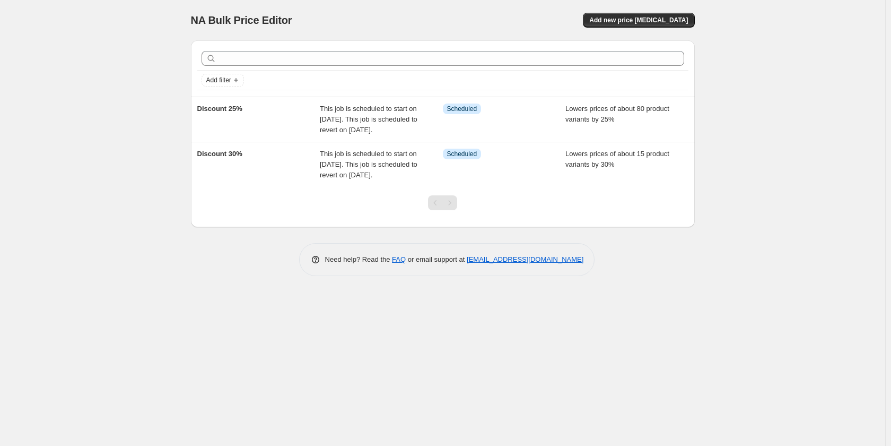
click at [326, 173] on span "This job is scheduled to start on [DATE]. This job is scheduled to revert on [D…" at bounding box center [369, 164] width 98 height 29
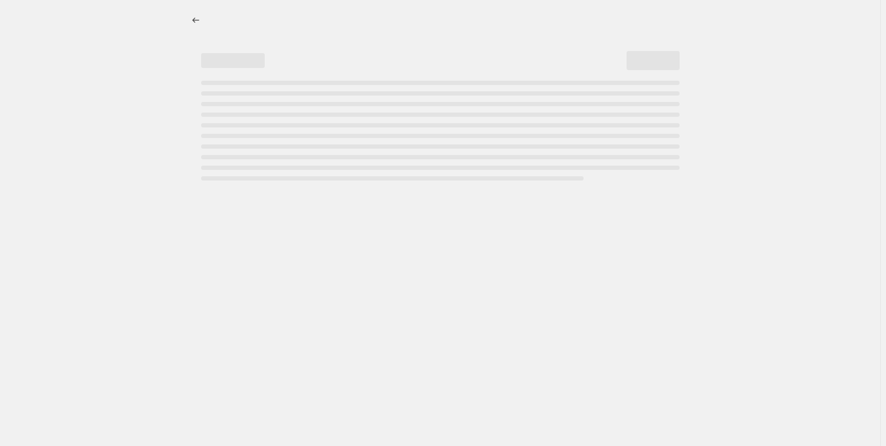
select select "percentage"
select select "collection"
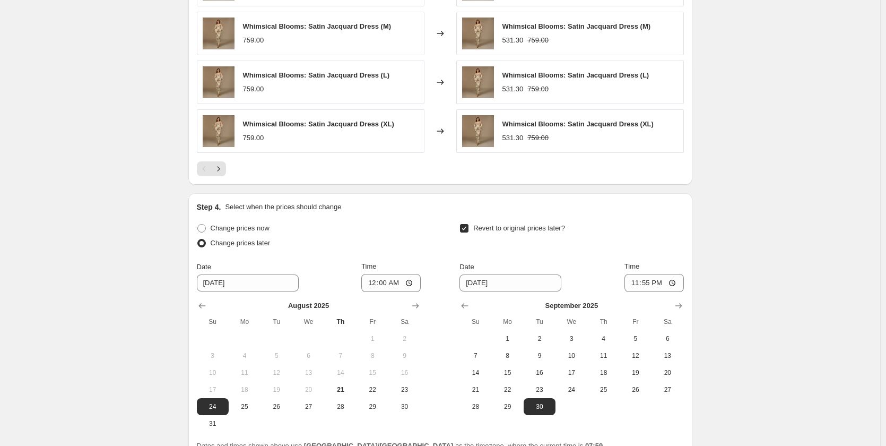
scroll to position [899, 0]
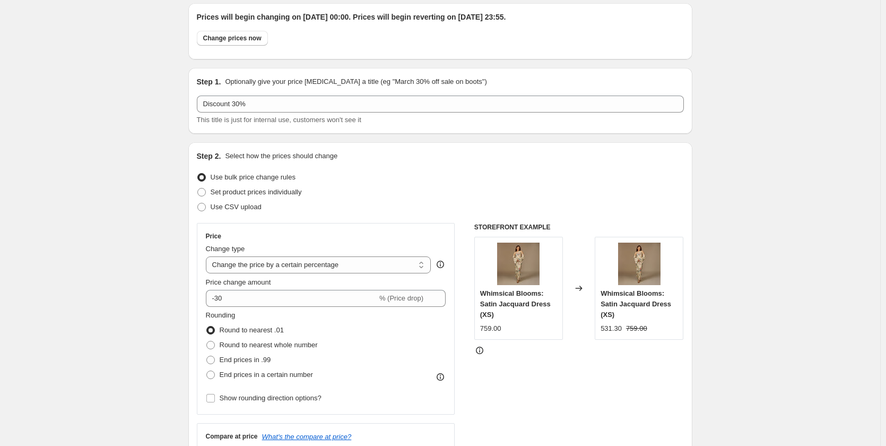
scroll to position [0, 0]
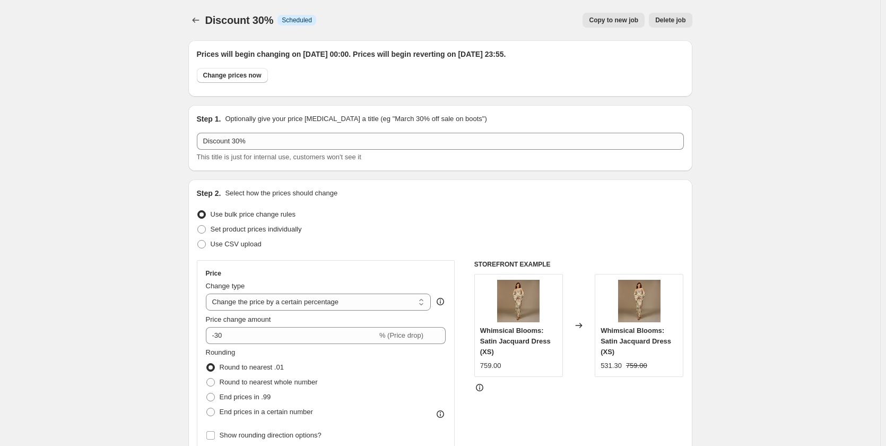
click at [198, 21] on icon "Price change jobs" at bounding box center [195, 20] width 11 height 11
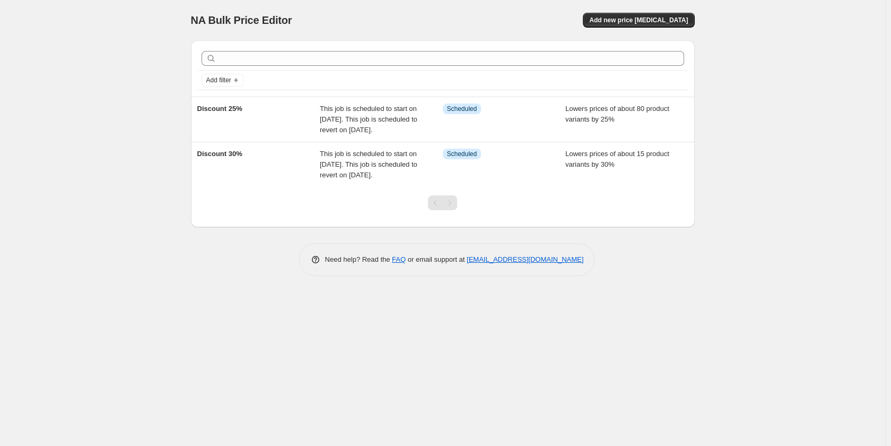
click at [673, 22] on span "Add new price [MEDICAL_DATA]" at bounding box center [638, 20] width 99 height 8
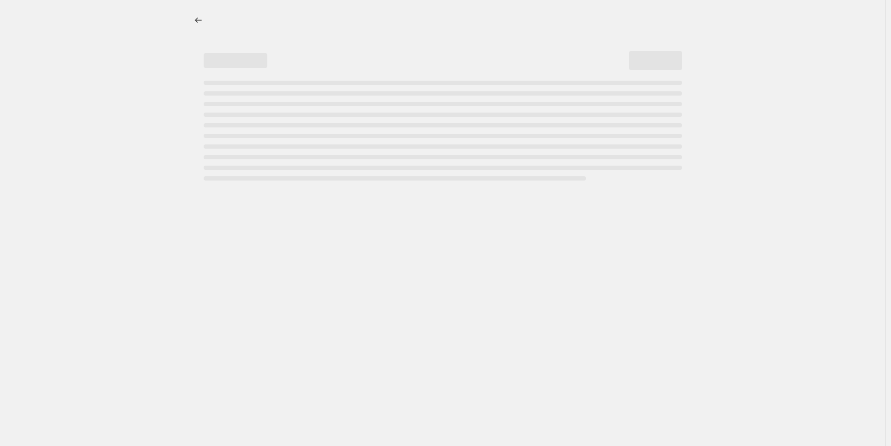
select select "percentage"
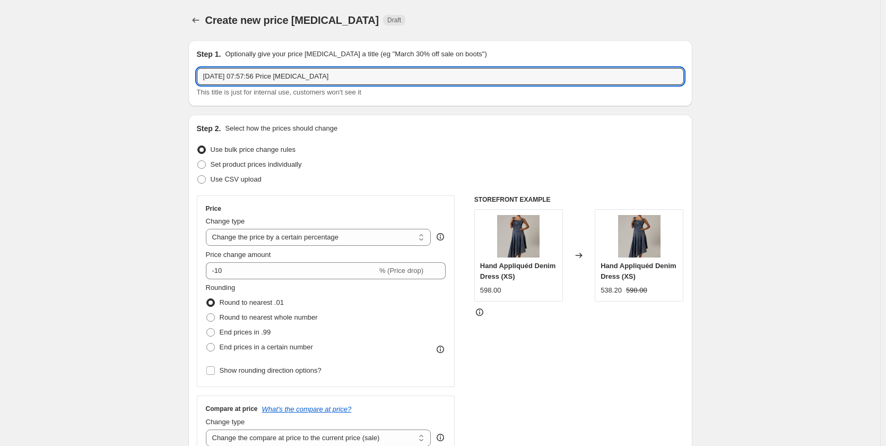
click at [273, 82] on input "[DATE] 07:57:56 Price [MEDICAL_DATA]" at bounding box center [440, 76] width 487 height 17
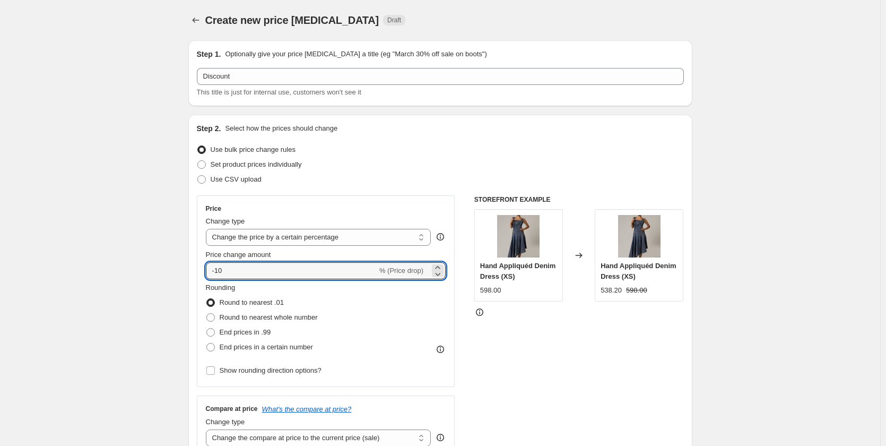
click at [268, 273] on input "-10" at bounding box center [291, 270] width 171 height 17
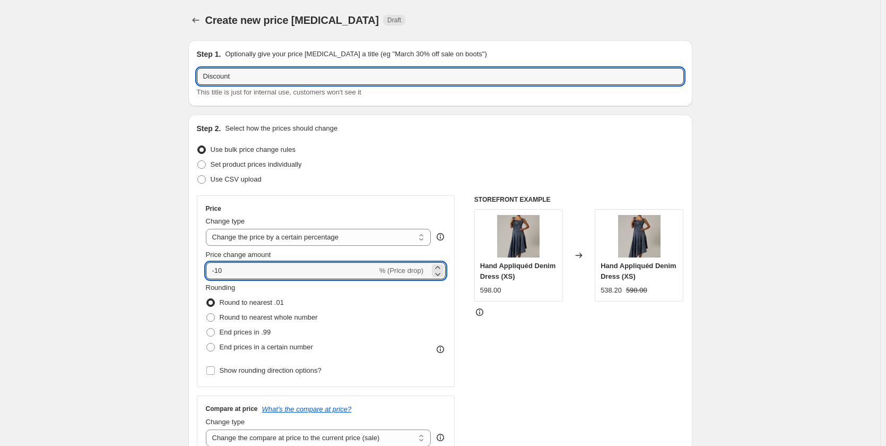
click at [265, 75] on input "Discount" at bounding box center [440, 76] width 487 height 17
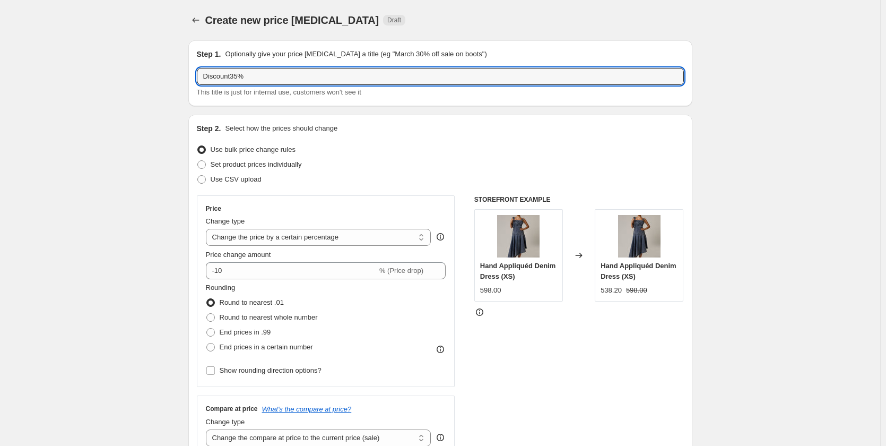
click at [230, 75] on input "Discount35%" at bounding box center [440, 76] width 487 height 17
click at [234, 79] on input "Discount35%" at bounding box center [440, 76] width 487 height 17
type input "Discount 35%"
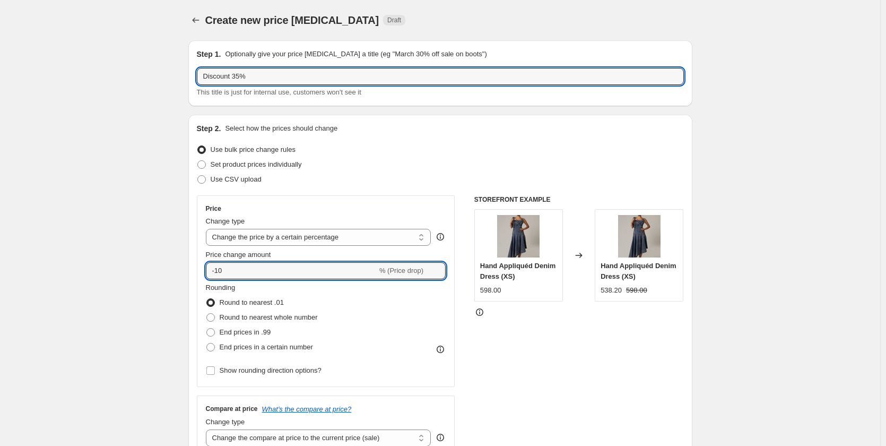
click at [302, 275] on input "-10" at bounding box center [291, 270] width 171 height 17
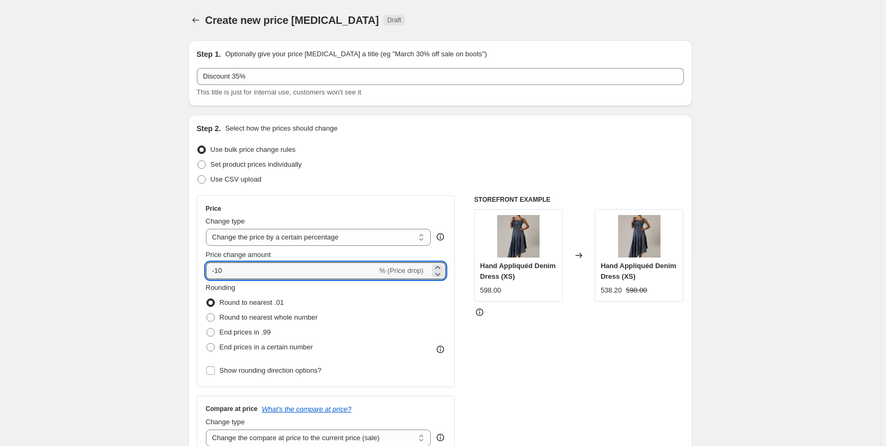
type input "-1"
type input "-35"
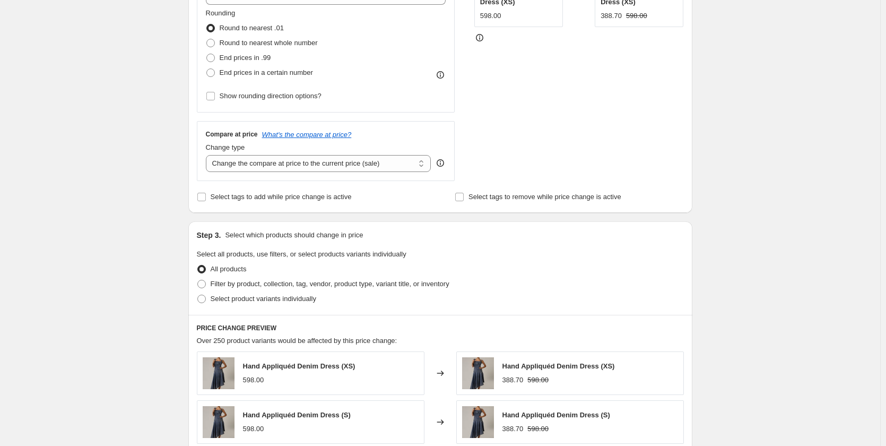
scroll to position [294, 0]
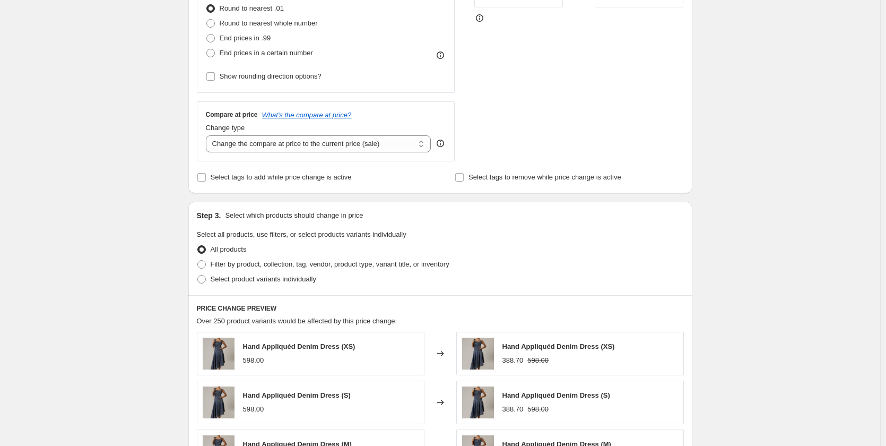
click at [219, 263] on span "Filter by product, collection, tag, vendor, product type, variant title, or inv…" at bounding box center [330, 264] width 239 height 8
click at [198, 261] on input "Filter by product, collection, tag, vendor, product type, variant title, or inv…" at bounding box center [197, 260] width 1 height 1
radio input "true"
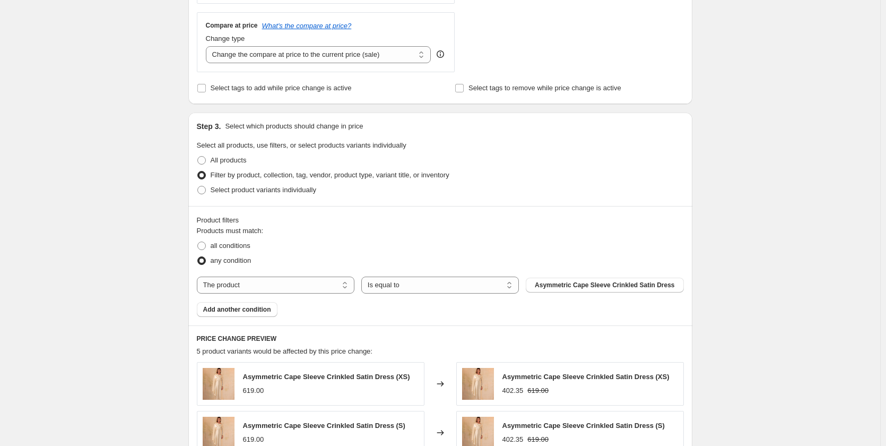
scroll to position [390, 0]
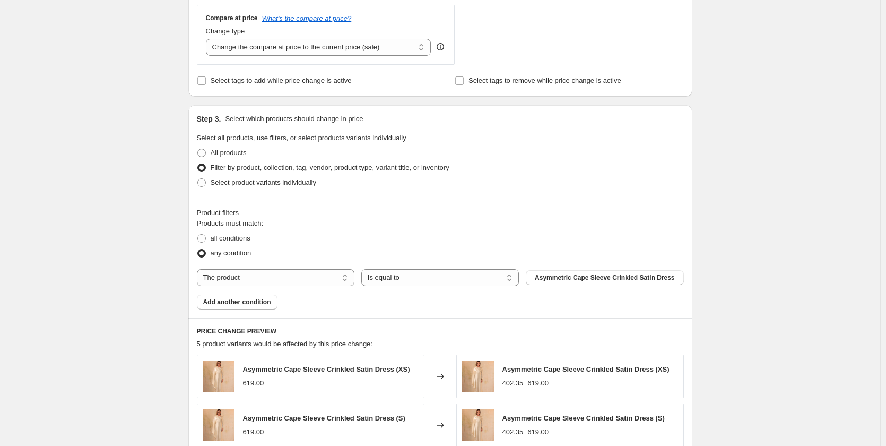
click at [308, 278] on select "The product The product's collection The product's tag The product's vendor The…" at bounding box center [276, 277] width 158 height 17
select select "collection"
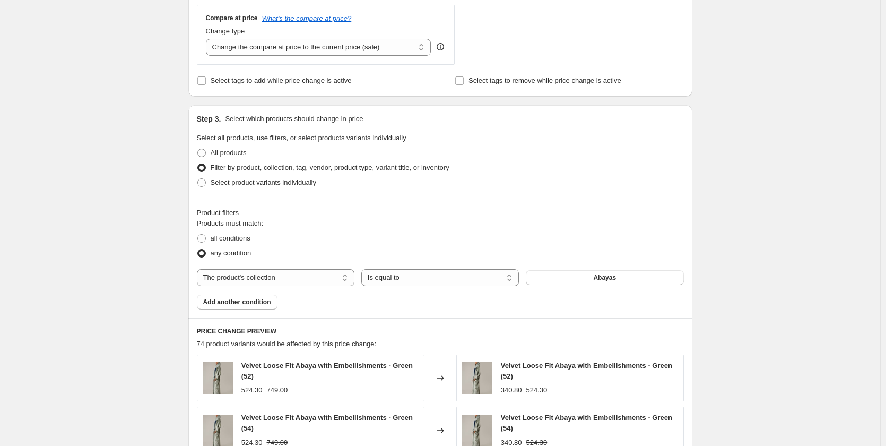
click at [617, 283] on button "Abayas" at bounding box center [605, 277] width 158 height 15
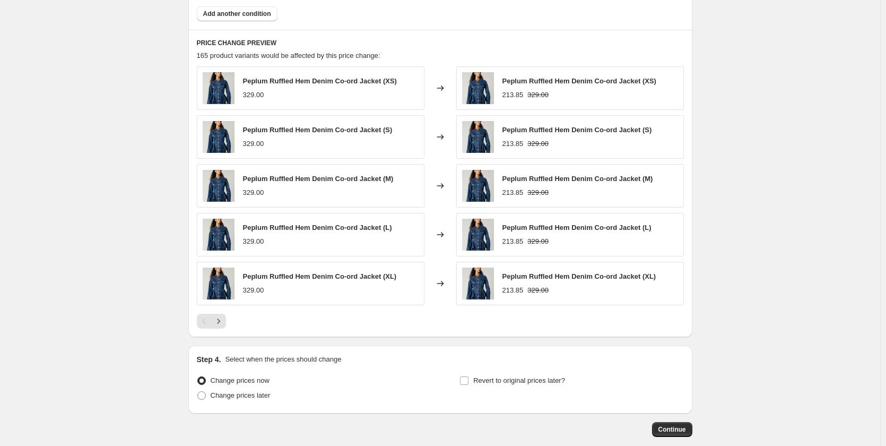
scroll to position [735, 0]
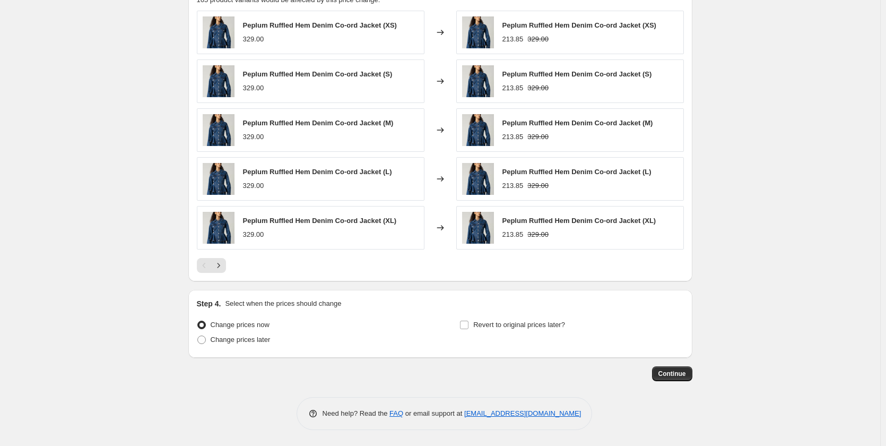
click at [512, 326] on span "Revert to original prices later?" at bounding box center [519, 324] width 92 height 8
click at [468, 326] on input "Revert to original prices later?" at bounding box center [464, 324] width 8 height 8
checkbox input "true"
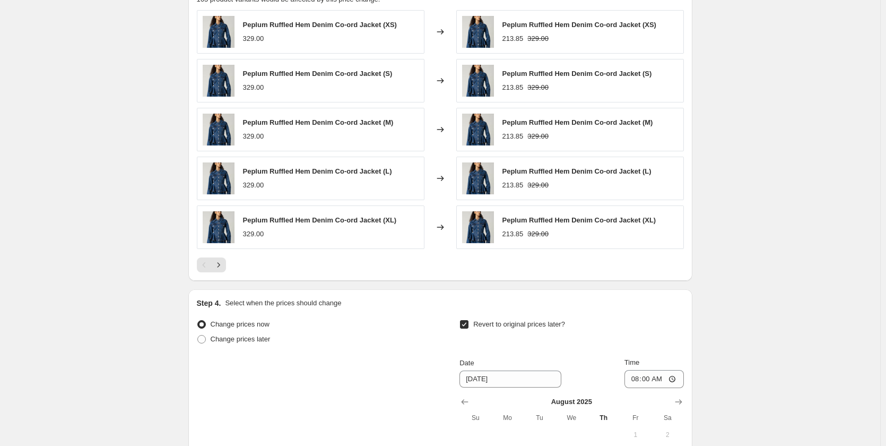
click at [224, 339] on span "Change prices later" at bounding box center [241, 339] width 60 height 8
click at [198, 335] on input "Change prices later" at bounding box center [197, 335] width 1 height 1
radio input "true"
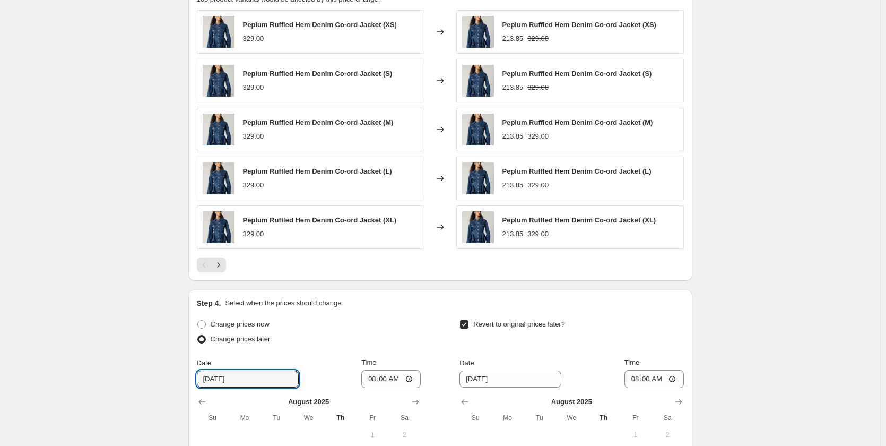
click at [251, 377] on input "[DATE]" at bounding box center [248, 378] width 102 height 17
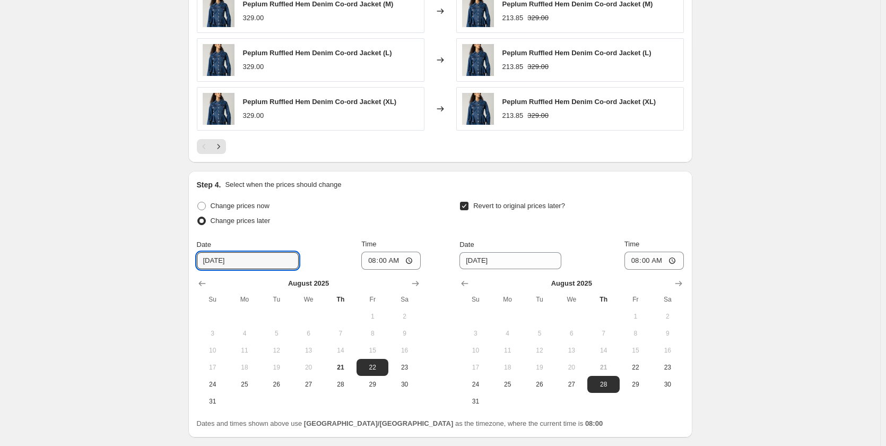
scroll to position [865, 0]
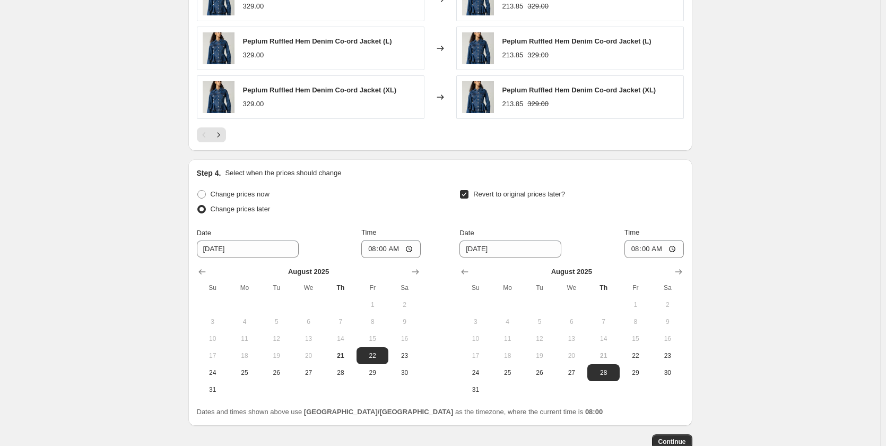
click at [212, 374] on span "24" at bounding box center [212, 372] width 23 height 8
type input "[DATE]"
click at [381, 249] on input "08:00" at bounding box center [390, 249] width 59 height 18
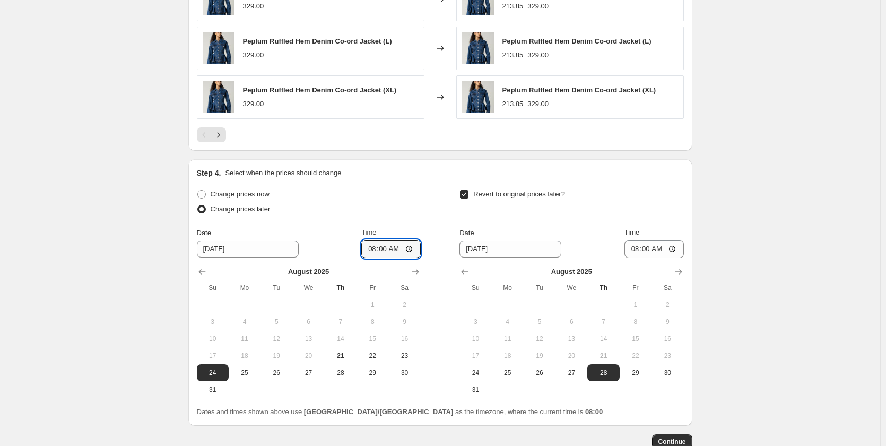
click at [381, 249] on input "08:00" at bounding box center [390, 249] width 59 height 18
click at [377, 248] on input "08:00" at bounding box center [390, 249] width 59 height 18
type input "00:00"
click at [486, 249] on input "[DATE]" at bounding box center [510, 248] width 102 height 17
click at [681, 269] on icon "Show next month, September 2025" at bounding box center [678, 271] width 11 height 11
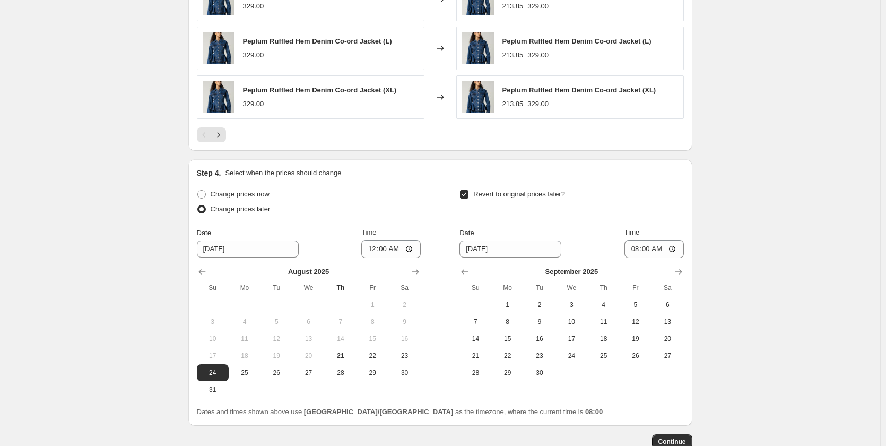
click at [546, 372] on span "30" at bounding box center [539, 372] width 23 height 8
type input "[DATE]"
click at [647, 249] on input "08:00" at bounding box center [653, 249] width 59 height 18
click at [640, 248] on input "08:00" at bounding box center [653, 249] width 59 height 18
type input "23:55"
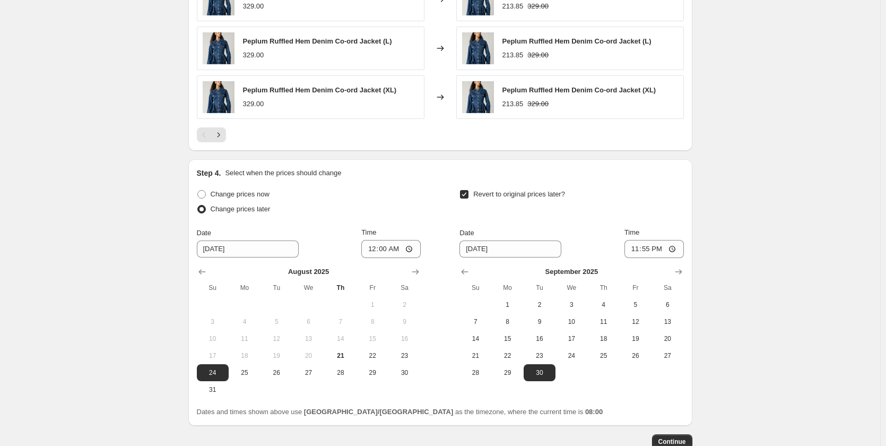
click at [674, 438] on span "Continue" at bounding box center [672, 441] width 28 height 8
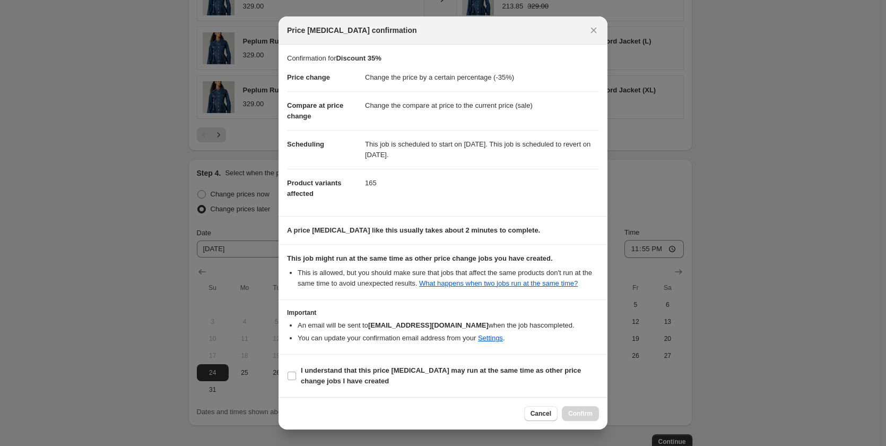
click at [336, 374] on b "I understand that this price [MEDICAL_DATA] may run at the same time as other p…" at bounding box center [441, 375] width 280 height 19
click at [296, 374] on input "I understand that this price [MEDICAL_DATA] may run at the same time as other p…" at bounding box center [292, 375] width 8 height 8
checkbox input "true"
click at [577, 413] on span "Confirm" at bounding box center [580, 413] width 24 height 8
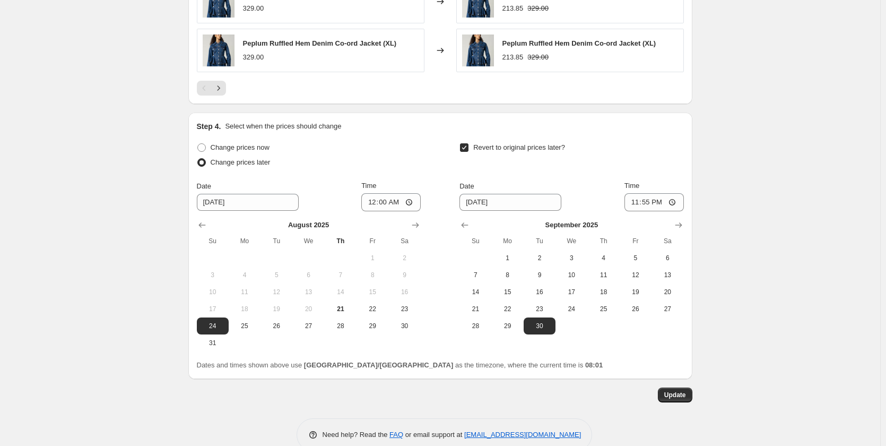
scroll to position [998, 0]
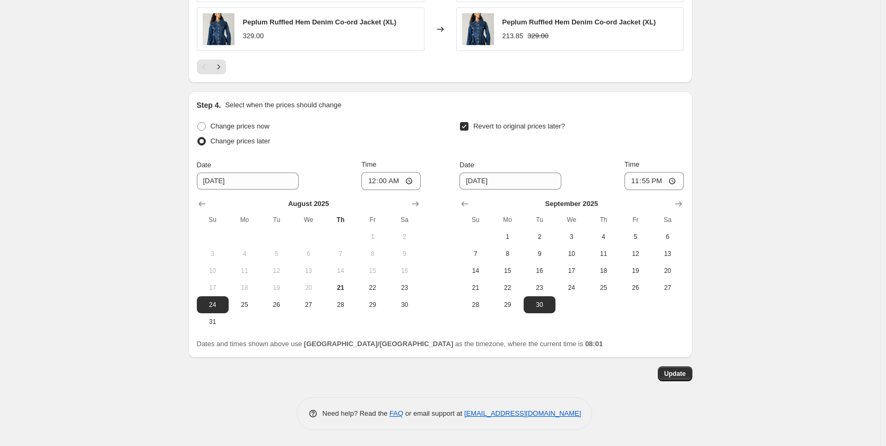
click at [660, 375] on div "Update" at bounding box center [440, 373] width 504 height 15
click at [679, 377] on span "Update" at bounding box center [675, 373] width 22 height 8
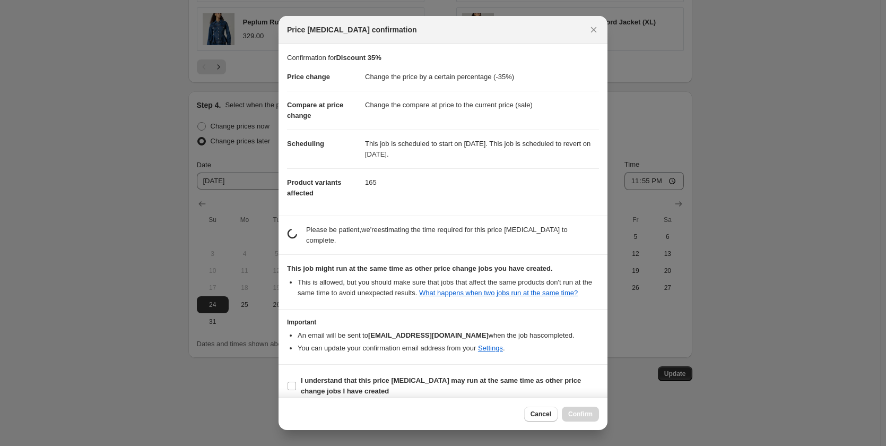
scroll to position [0, 0]
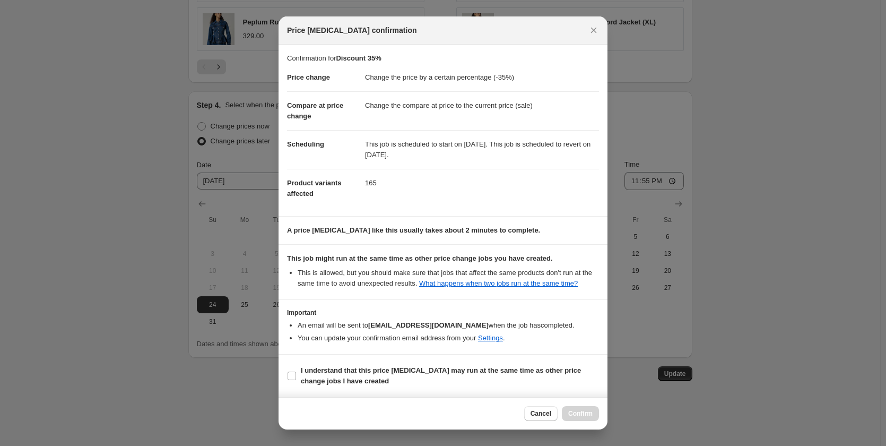
click at [446, 383] on span "I understand that this price [MEDICAL_DATA] may run at the same time as other p…" at bounding box center [450, 375] width 298 height 21
click at [296, 380] on input "I understand that this price [MEDICAL_DATA] may run at the same time as other p…" at bounding box center [292, 375] width 8 height 8
checkbox input "true"
click at [577, 410] on span "Confirm" at bounding box center [580, 413] width 24 height 8
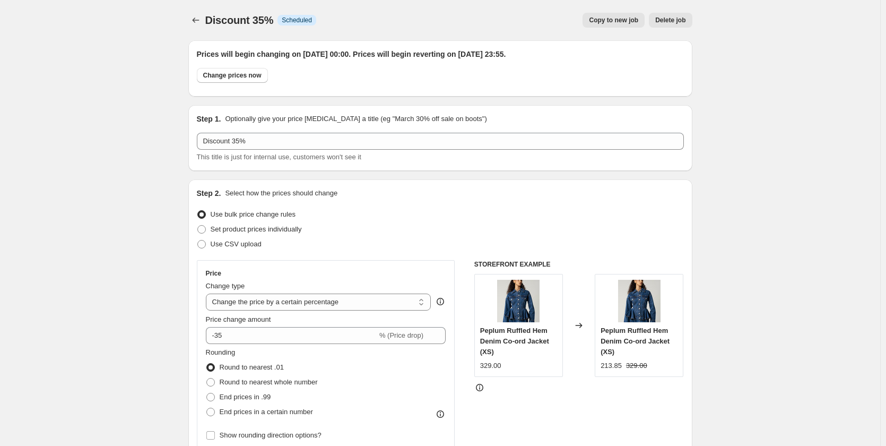
click at [201, 19] on icon "Price change jobs" at bounding box center [195, 20] width 11 height 11
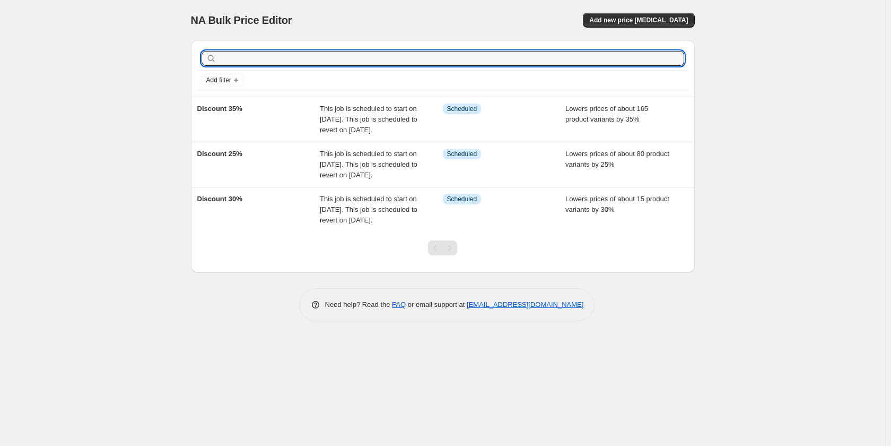
click at [241, 53] on input "text" at bounding box center [452, 58] width 466 height 15
type input "Di"
click at [241, 53] on input "Di" at bounding box center [442, 58] width 447 height 15
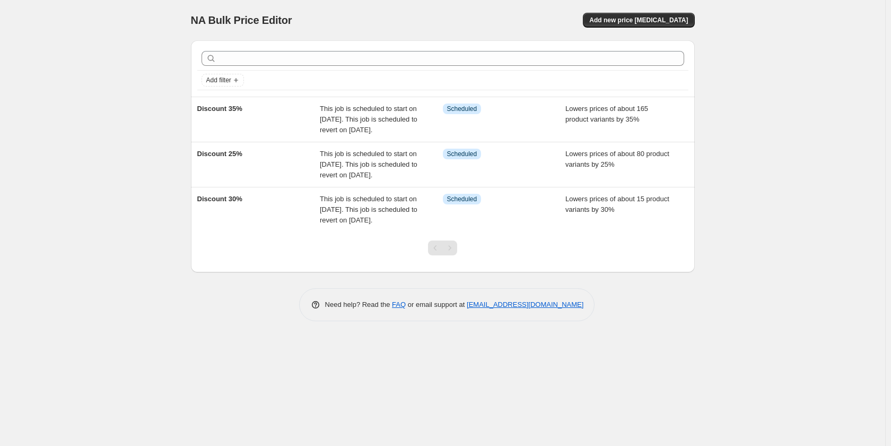
click at [665, 19] on span "Add new price [MEDICAL_DATA]" at bounding box center [638, 20] width 99 height 8
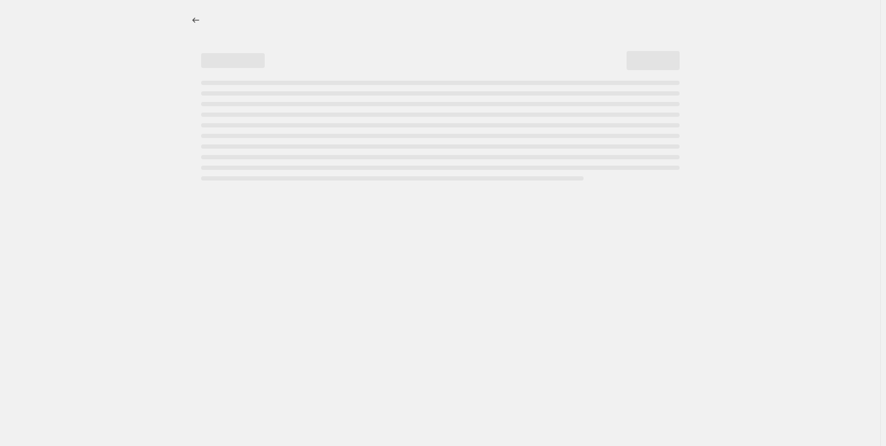
select select "percentage"
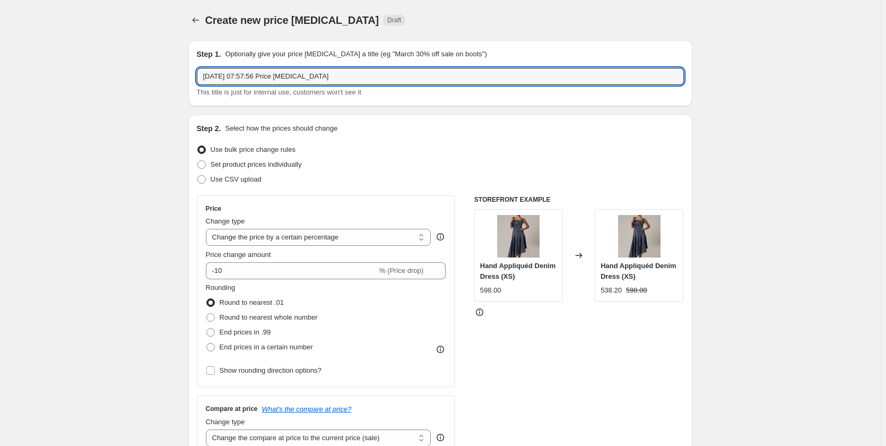
click at [273, 76] on input "[DATE] 07:57:56 Price [MEDICAL_DATA]" at bounding box center [440, 76] width 487 height 17
click at [248, 80] on input "Discount 10%extra" at bounding box center [440, 76] width 487 height 17
type input "Discount 10% extra"
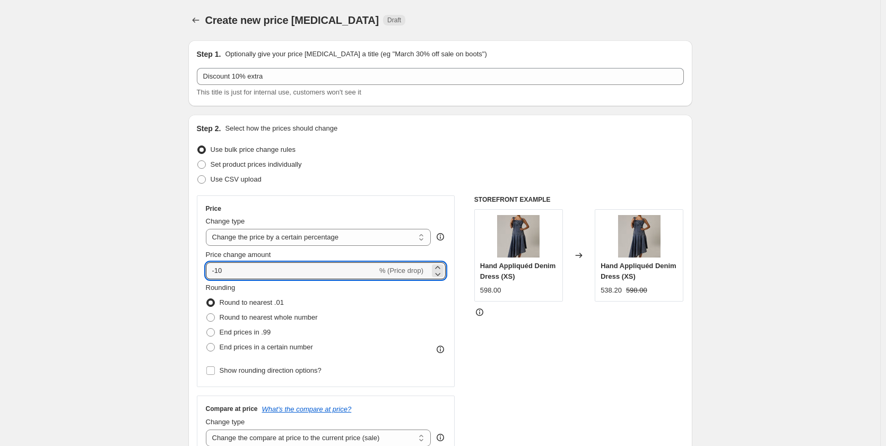
click at [332, 275] on input "-10" at bounding box center [291, 270] width 171 height 17
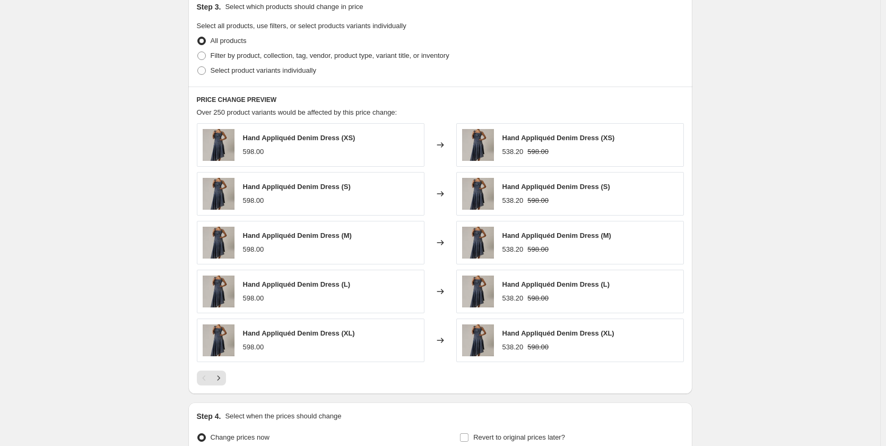
scroll to position [524, 0]
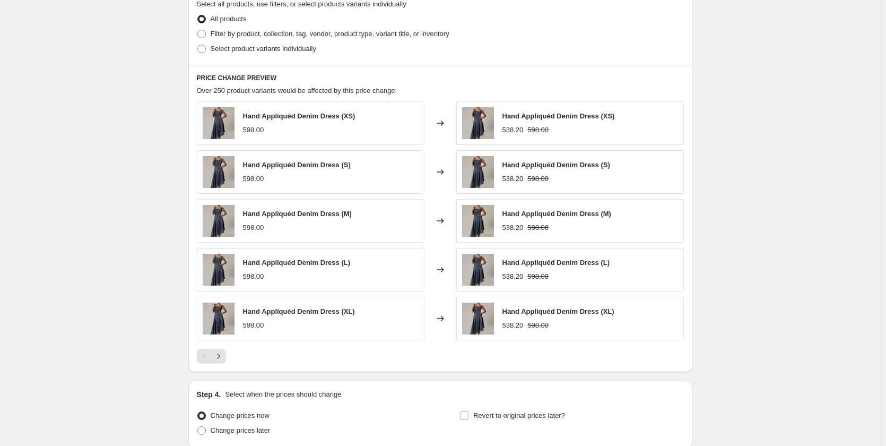
click at [238, 37] on span "Filter by product, collection, tag, vendor, product type, variant title, or inv…" at bounding box center [330, 34] width 239 height 8
click at [198, 30] on input "Filter by product, collection, tag, vendor, product type, variant title, or inv…" at bounding box center [197, 30] width 1 height 1
radio input "true"
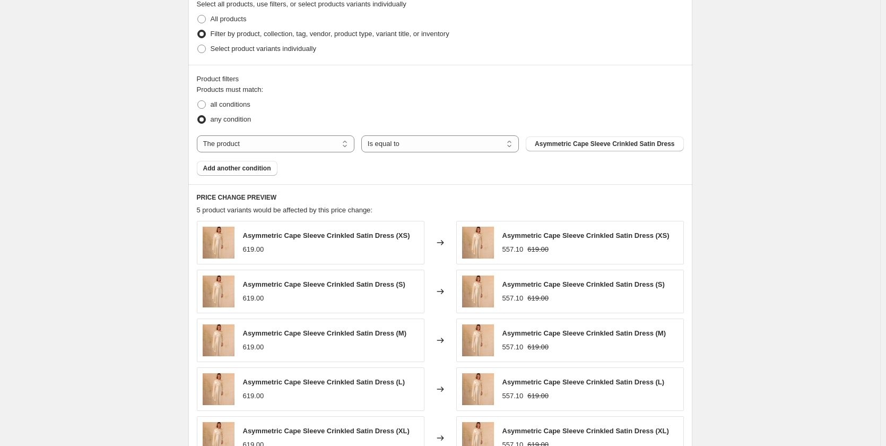
click at [312, 138] on select "The product The product's collection The product's tag The product's vendor The…" at bounding box center [276, 143] width 158 height 17
select select "collection"
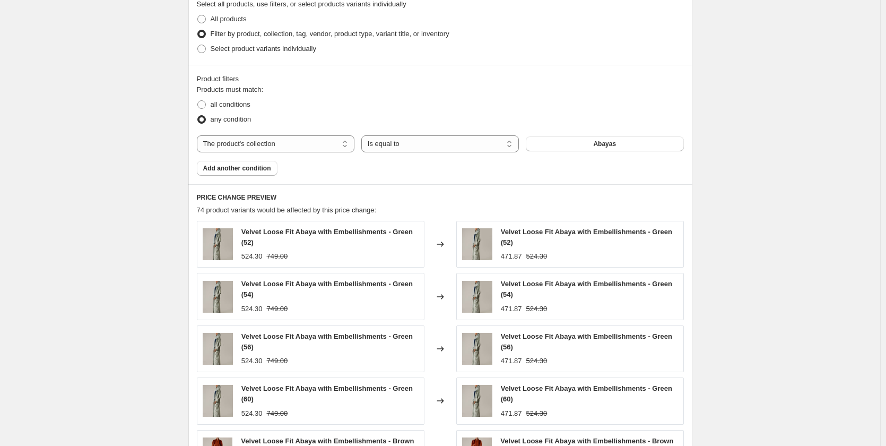
click at [577, 151] on button "Abayas" at bounding box center [605, 143] width 158 height 15
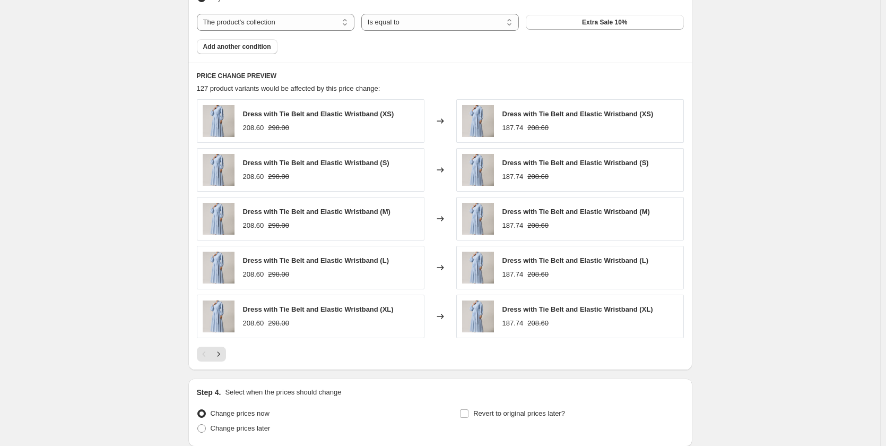
scroll to position [735, 0]
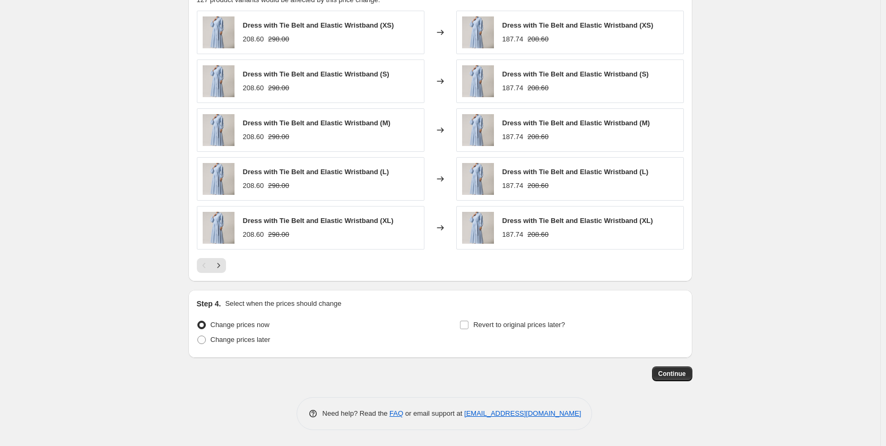
click at [519, 327] on span "Revert to original prices later?" at bounding box center [519, 324] width 92 height 8
click at [468, 327] on input "Revert to original prices later?" at bounding box center [464, 324] width 8 height 8
checkbox input "true"
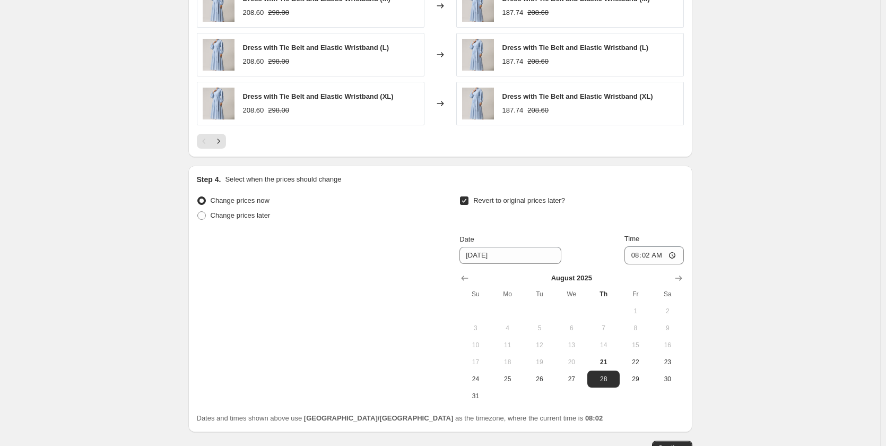
scroll to position [860, 0]
click at [206, 221] on label "Change prices later" at bounding box center [234, 213] width 74 height 15
click at [198, 210] on input "Change prices later" at bounding box center [197, 210] width 1 height 1
radio input "true"
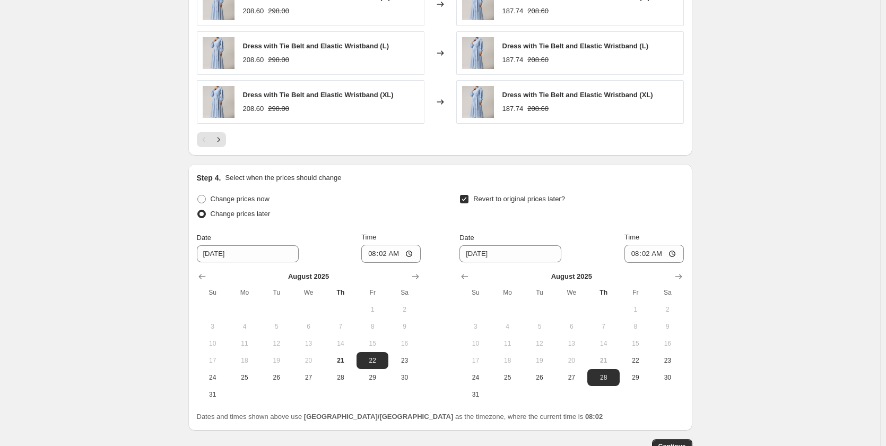
click at [224, 381] on span "24" at bounding box center [212, 377] width 23 height 8
type input "[DATE]"
click at [384, 253] on input "08:02" at bounding box center [390, 254] width 59 height 18
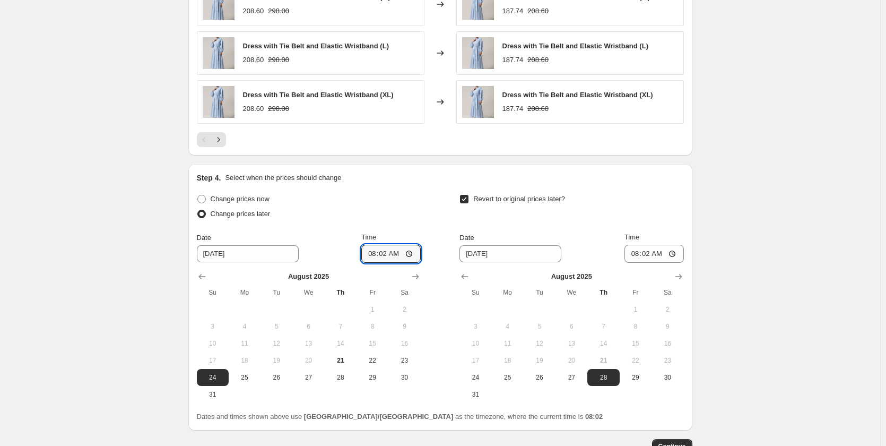
click at [384, 253] on input "08:02" at bounding box center [390, 254] width 59 height 18
click at [374, 256] on input "08:02" at bounding box center [390, 254] width 59 height 18
type input "00:02"
click at [686, 281] on button "Show next month, September 2025" at bounding box center [678, 276] width 15 height 15
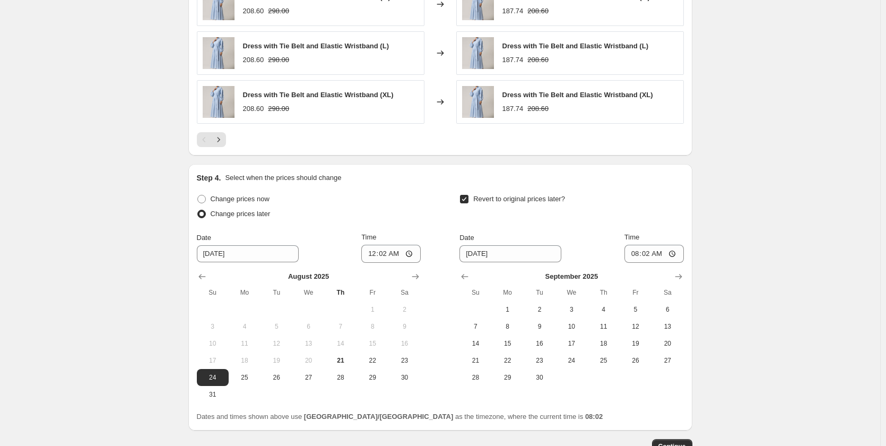
click at [542, 377] on span "30" at bounding box center [539, 377] width 23 height 8
type input "[DATE]"
click at [639, 247] on input "08:02" at bounding box center [653, 254] width 59 height 18
type input "23:55"
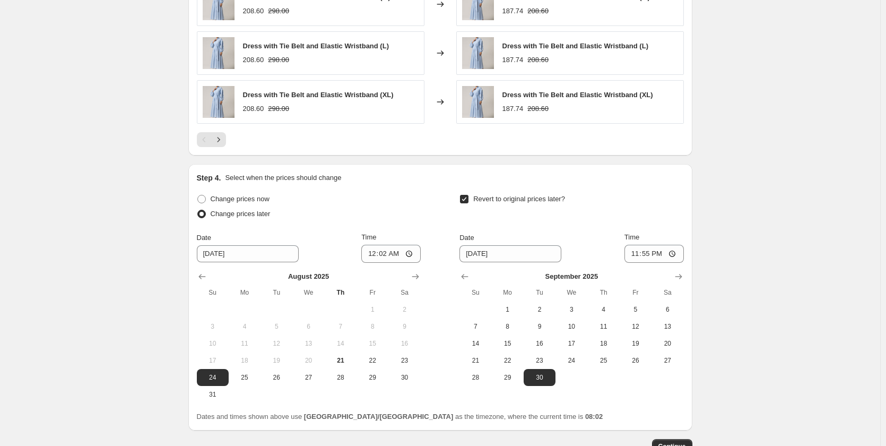
click at [677, 441] on button "Continue" at bounding box center [672, 446] width 40 height 15
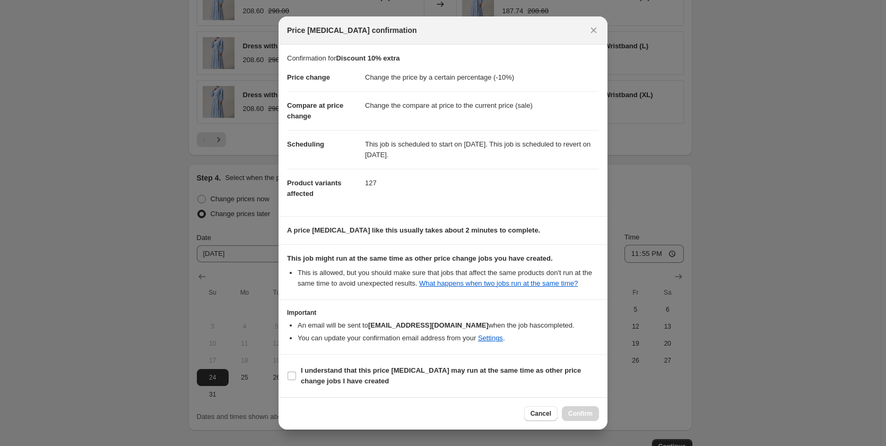
click at [352, 368] on b "I understand that this price [MEDICAL_DATA] may run at the same time as other p…" at bounding box center [441, 375] width 280 height 19
click at [296, 371] on input "I understand that this price [MEDICAL_DATA] may run at the same time as other p…" at bounding box center [292, 375] width 8 height 8
checkbox input "true"
click at [583, 410] on span "Confirm" at bounding box center [580, 413] width 24 height 8
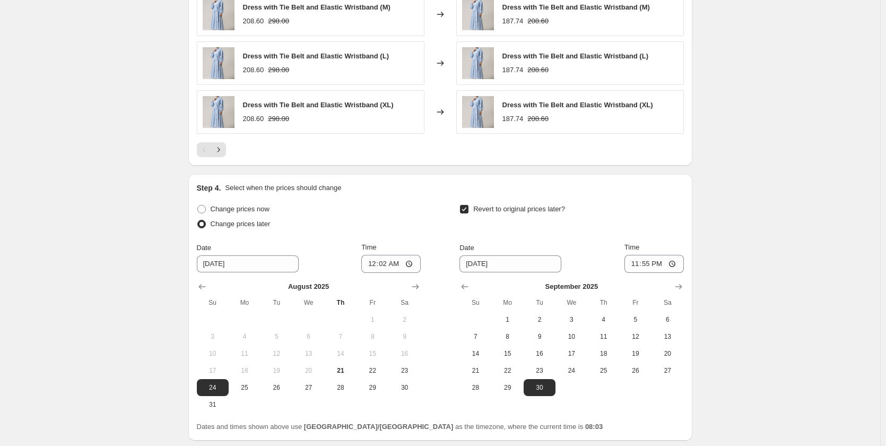
scroll to position [998, 0]
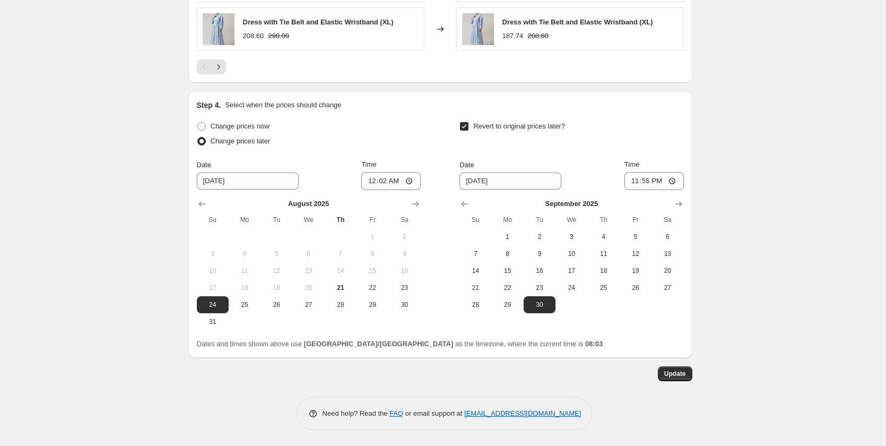
click at [671, 374] on span "Update" at bounding box center [675, 373] width 22 height 8
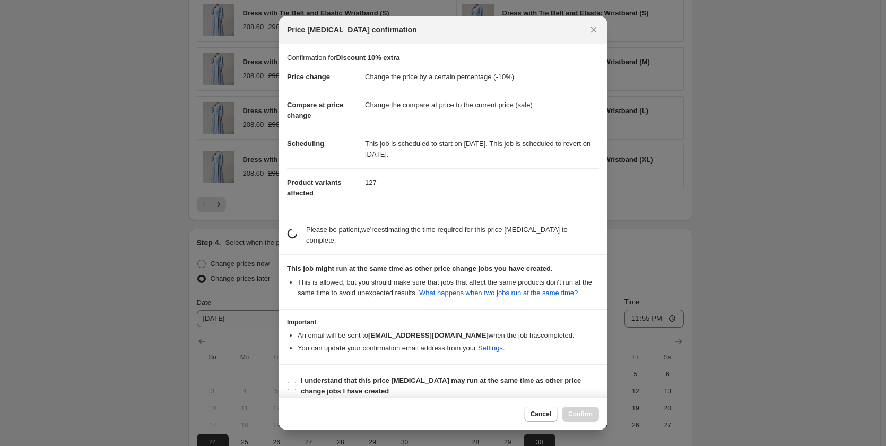
scroll to position [0, 0]
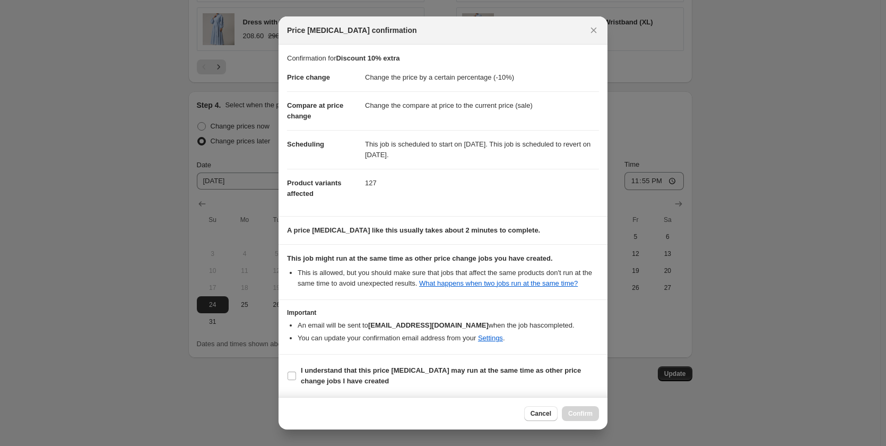
click at [464, 372] on b "I understand that this price [MEDICAL_DATA] may run at the same time as other p…" at bounding box center [441, 375] width 280 height 19
click at [296, 372] on input "I understand that this price [MEDICAL_DATA] may run at the same time as other p…" at bounding box center [292, 375] width 8 height 8
checkbox input "true"
click at [587, 409] on span "Confirm" at bounding box center [580, 413] width 24 height 8
